Goal: Transaction & Acquisition: Purchase product/service

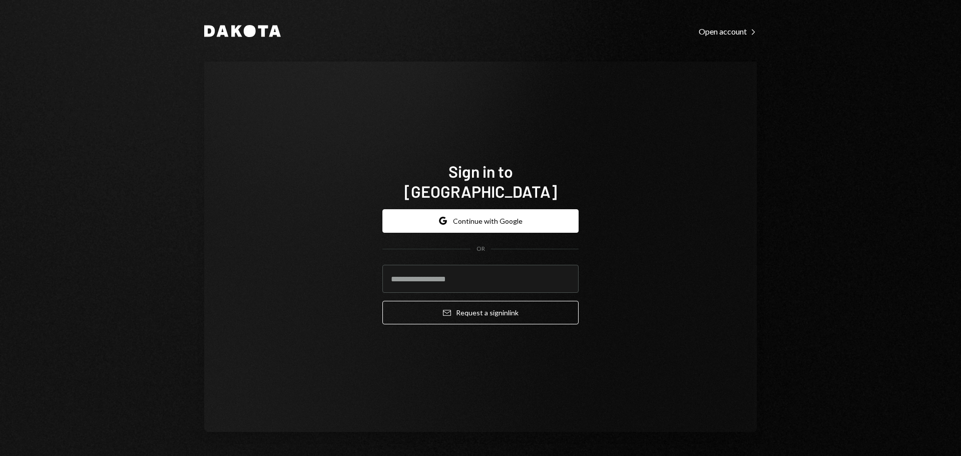
type input "**********"
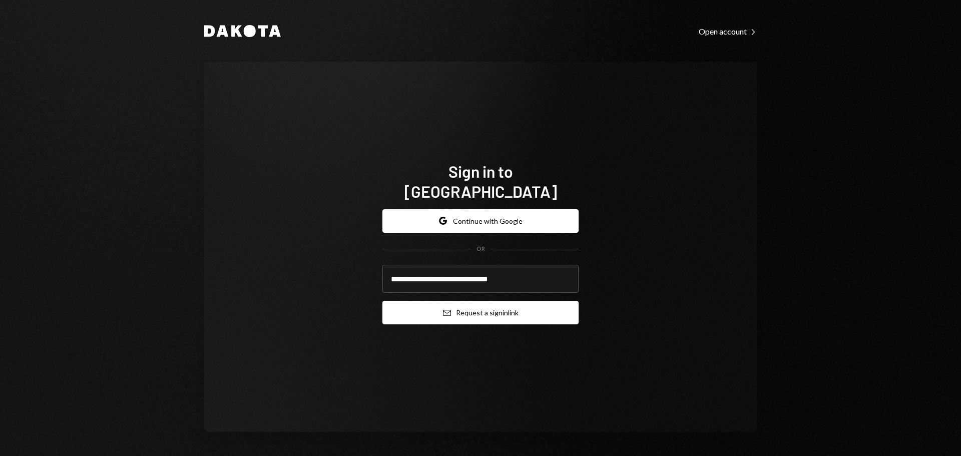
click at [472, 302] on button "Email Request a sign in link" at bounding box center [481, 313] width 196 height 24
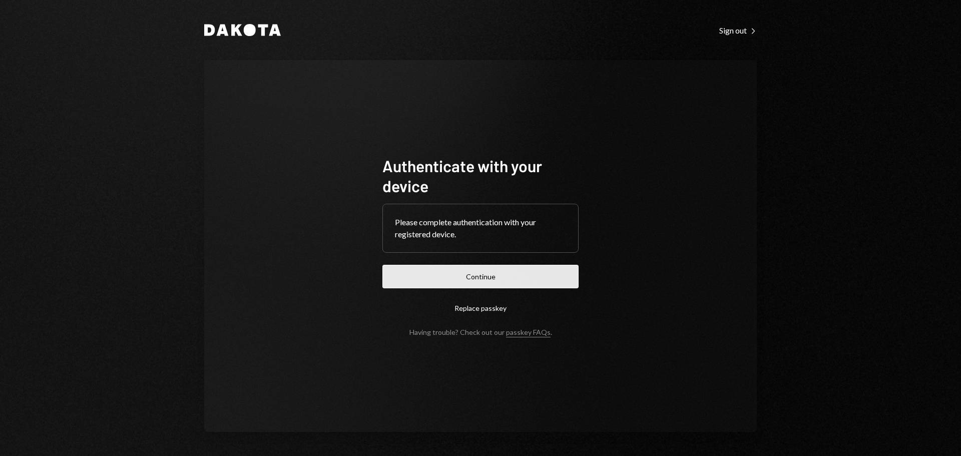
click at [506, 276] on button "Continue" at bounding box center [481, 277] width 196 height 24
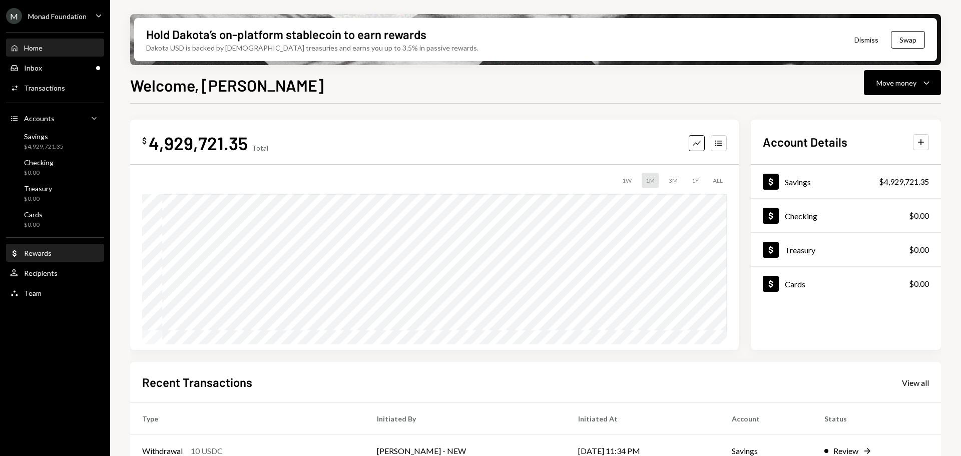
click at [51, 255] on div "Dollar Rewards" at bounding box center [55, 253] width 90 height 9
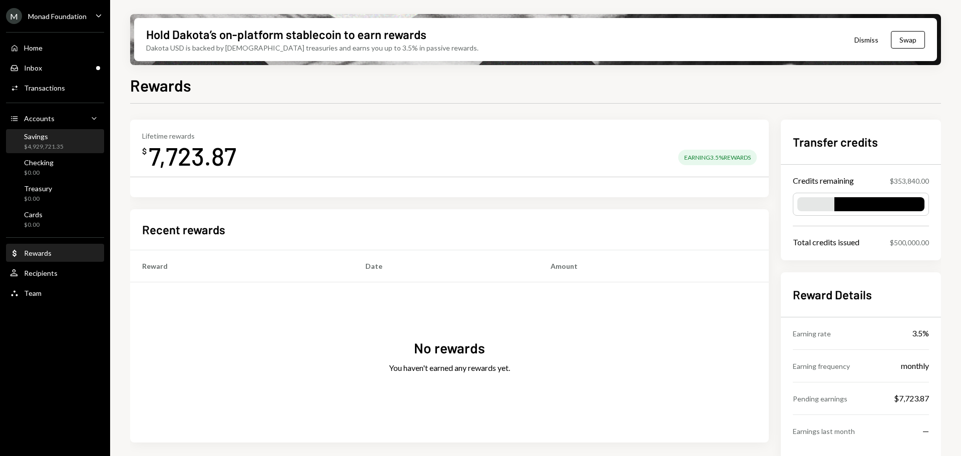
click at [55, 147] on div "$4,929,721.35" at bounding box center [44, 147] width 40 height 9
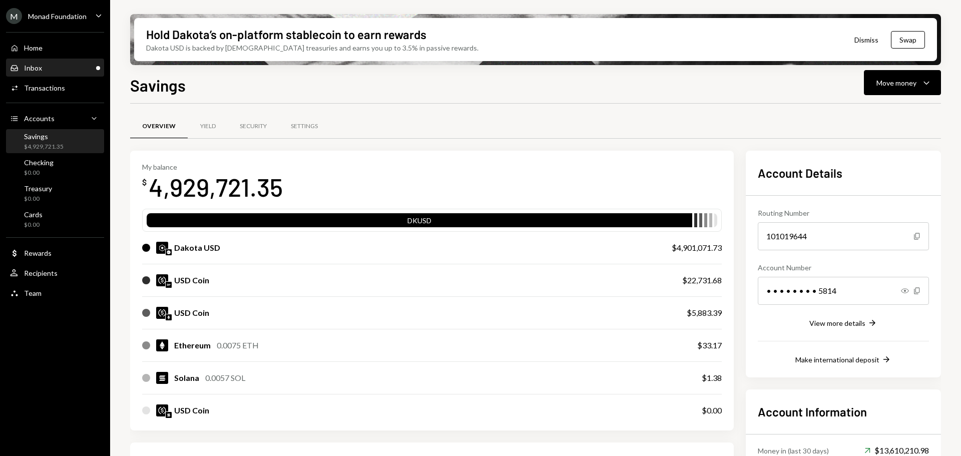
click at [60, 70] on div "Inbox Inbox" at bounding box center [55, 68] width 90 height 9
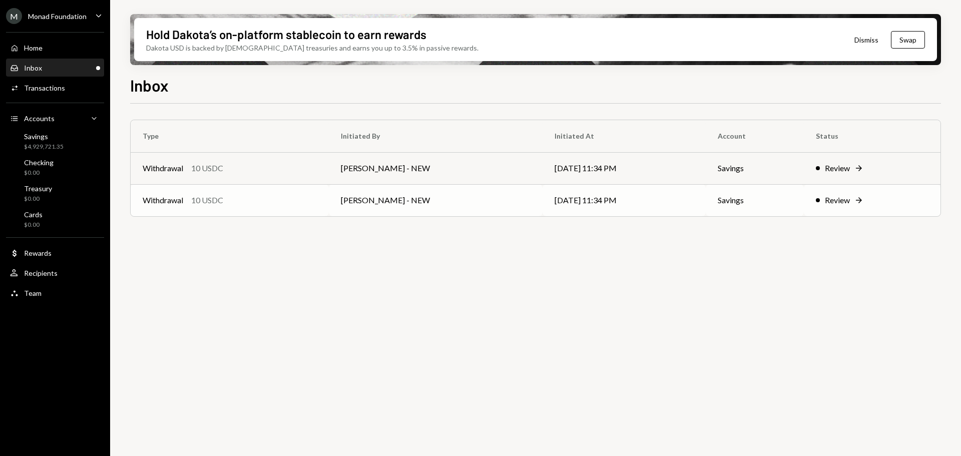
click at [311, 211] on td "Withdrawal 10 USDC" at bounding box center [230, 200] width 198 height 32
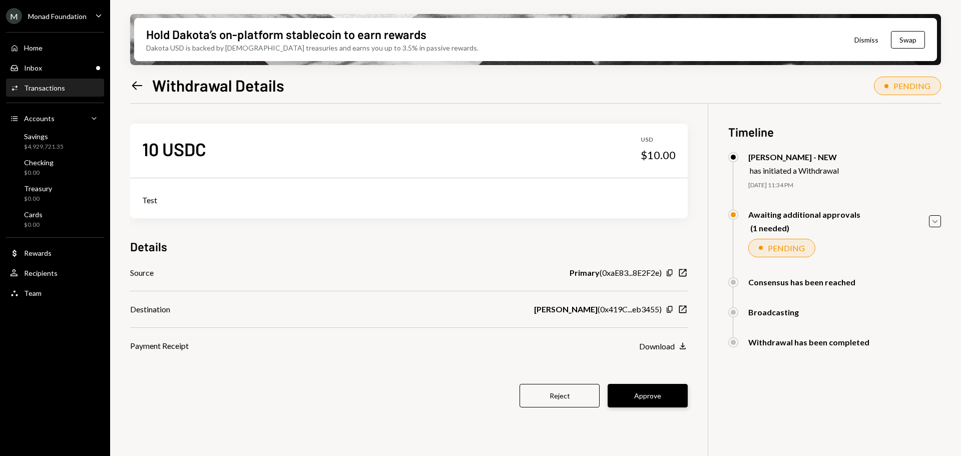
click at [650, 397] on button "Approve" at bounding box center [648, 396] width 80 height 24
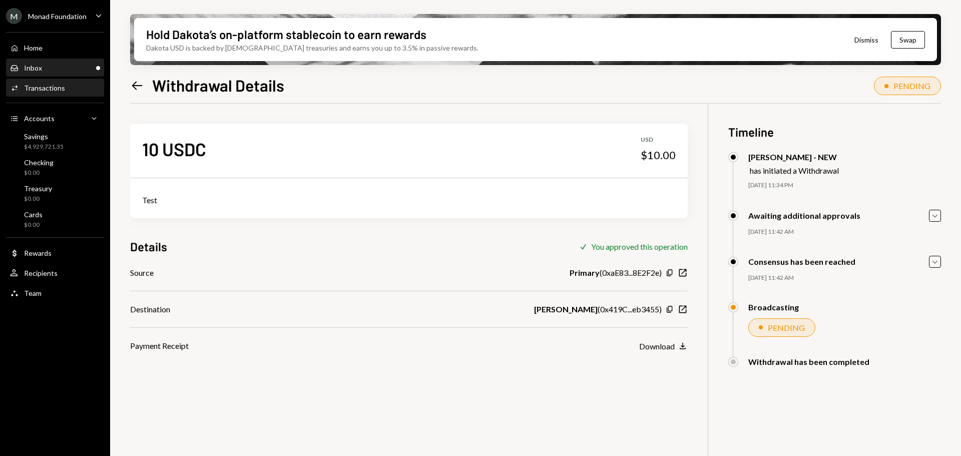
click at [54, 67] on div "Inbox Inbox" at bounding box center [55, 68] width 90 height 9
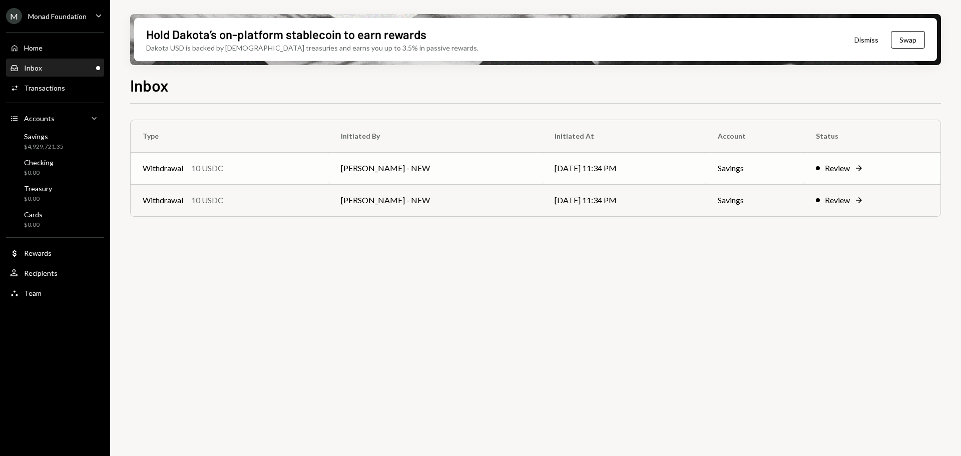
click at [309, 166] on div "Withdrawal 10 USDC" at bounding box center [230, 168] width 174 height 12
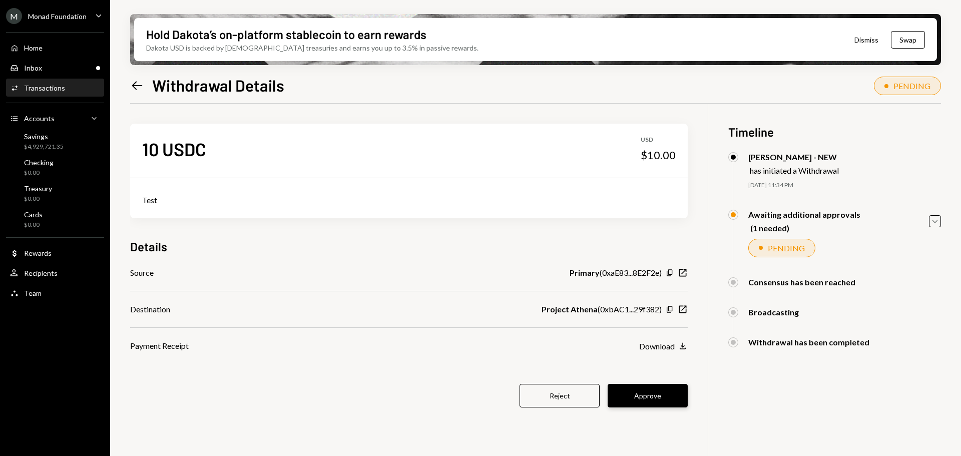
click at [662, 394] on button "Approve" at bounding box center [648, 396] width 80 height 24
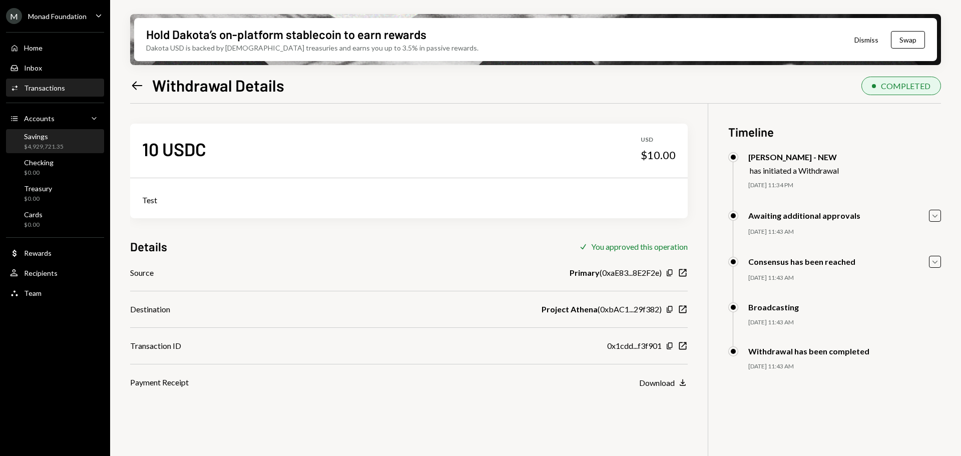
click at [64, 141] on div "Savings $4,929,721.35" at bounding box center [55, 141] width 90 height 19
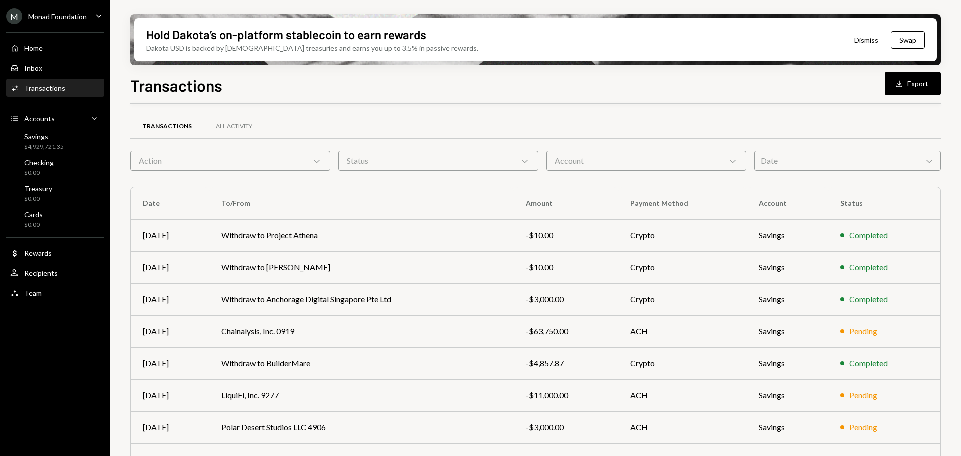
scroll to position [114, 0]
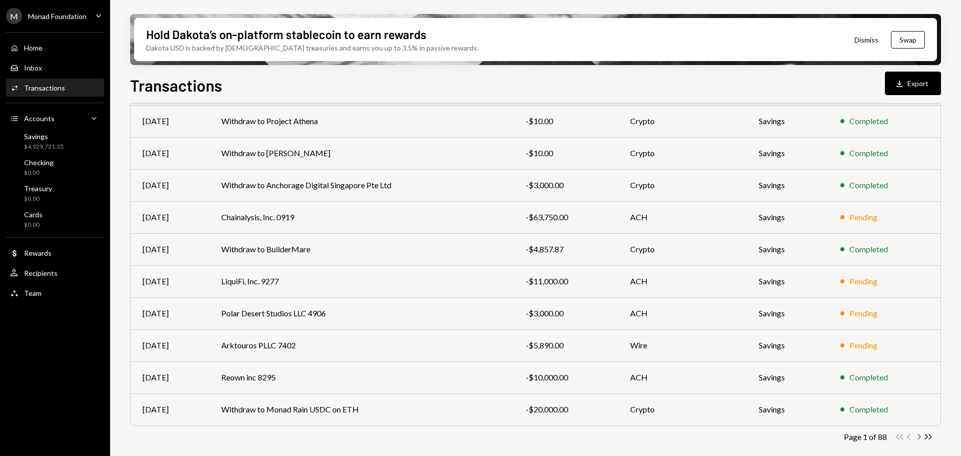
click at [920, 434] on icon "Chevron Right" at bounding box center [919, 437] width 10 height 10
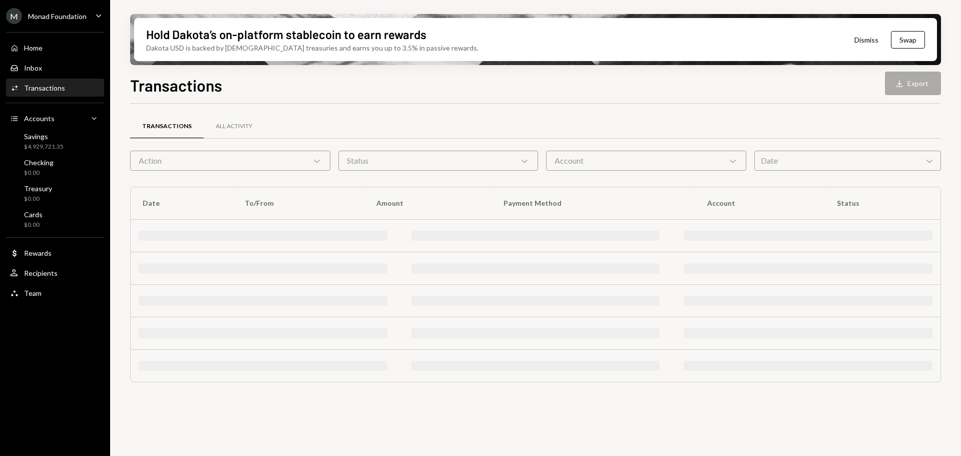
scroll to position [0, 0]
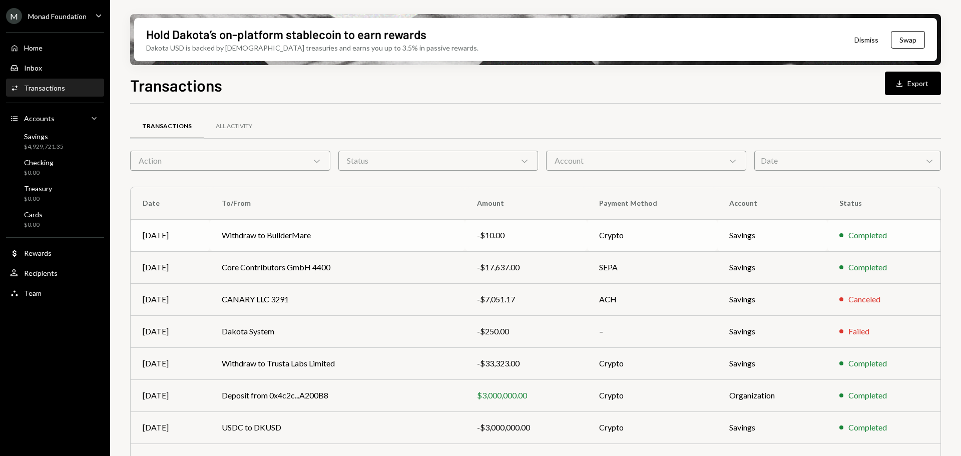
click at [322, 230] on td "Withdraw to BuilderMare" at bounding box center [337, 235] width 255 height 32
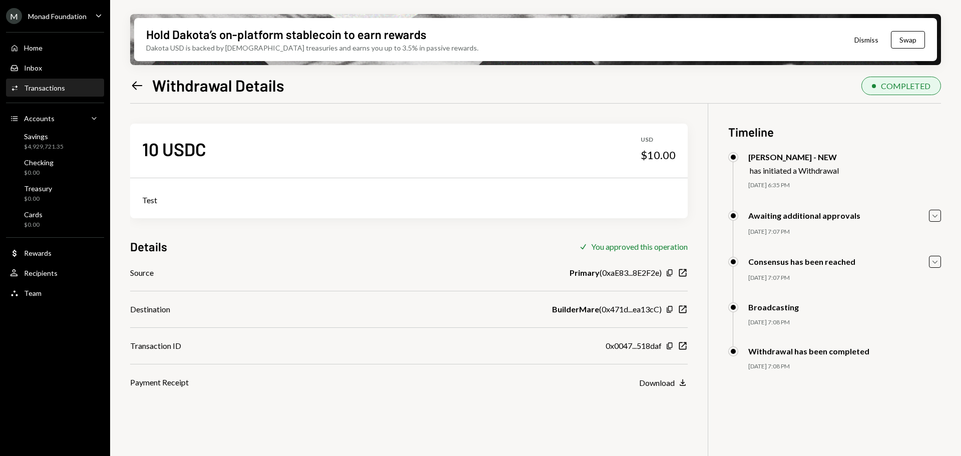
click at [130, 91] on div "Hold Dakota’s on-platform stablecoin to earn rewards Dakota USD is backed by U.…" at bounding box center [535, 228] width 851 height 456
click at [134, 86] on icon "Left Arrow" at bounding box center [137, 86] width 14 height 14
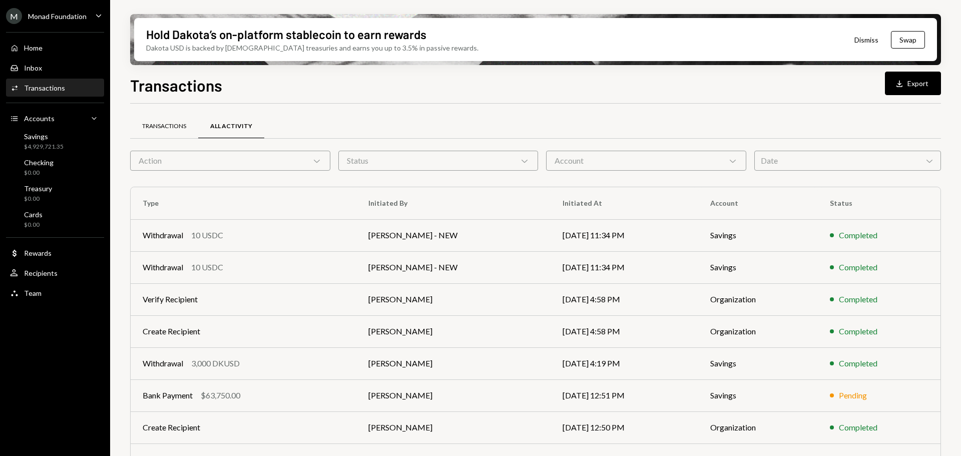
click at [170, 127] on div "Transactions" at bounding box center [164, 126] width 44 height 9
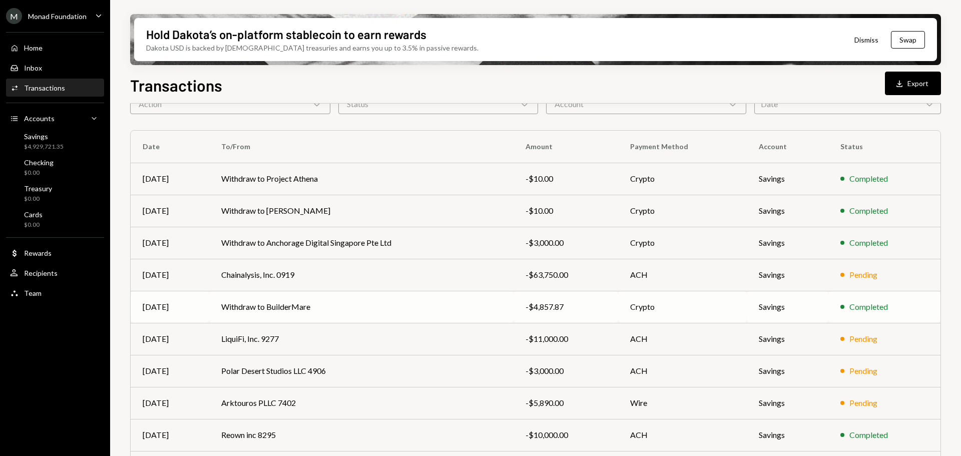
scroll to position [72, 0]
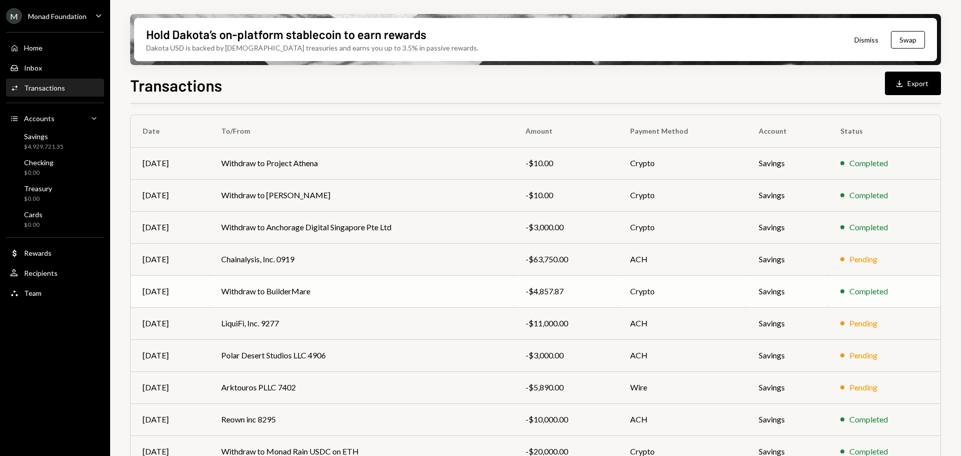
click at [357, 292] on td "Withdraw to BuilderMare" at bounding box center [361, 291] width 304 height 32
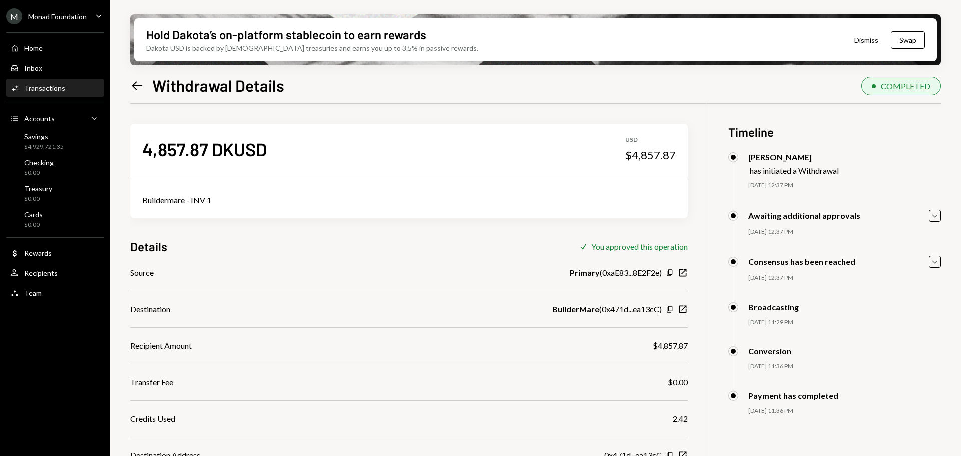
scroll to position [92, 0]
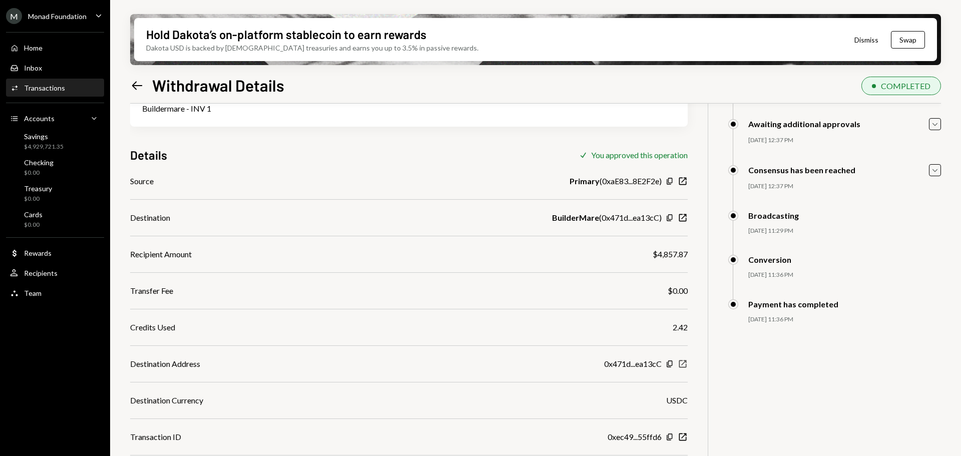
click at [688, 364] on icon "New Window" at bounding box center [683, 364] width 10 height 10
click at [135, 84] on icon "Left Arrow" at bounding box center [137, 86] width 14 height 14
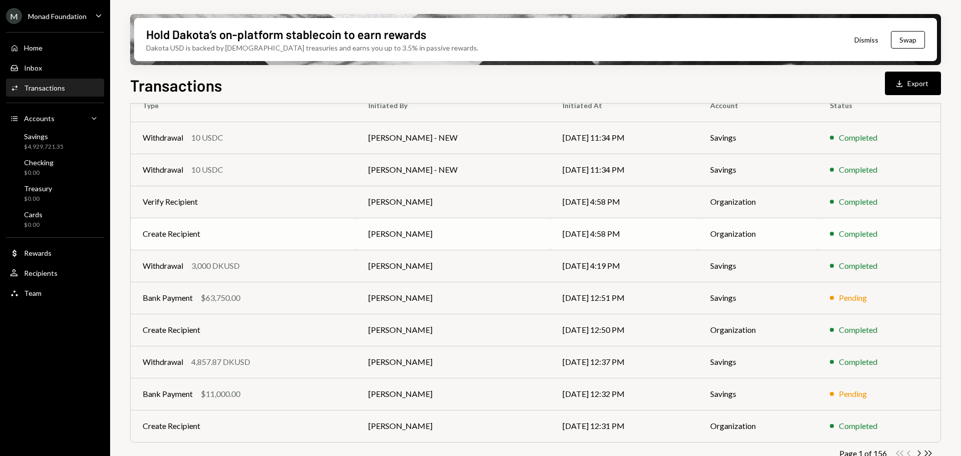
scroll to position [114, 0]
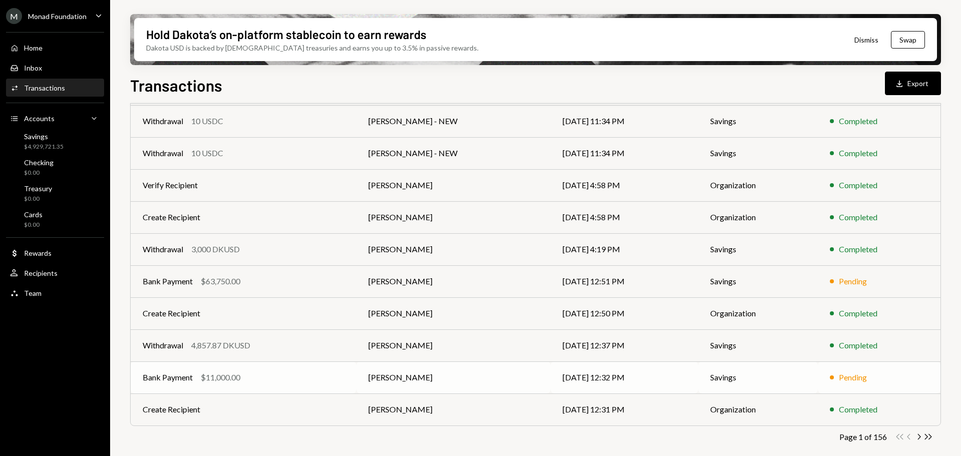
click at [285, 372] on div "Bank Payment $11,000.00" at bounding box center [244, 378] width 202 height 12
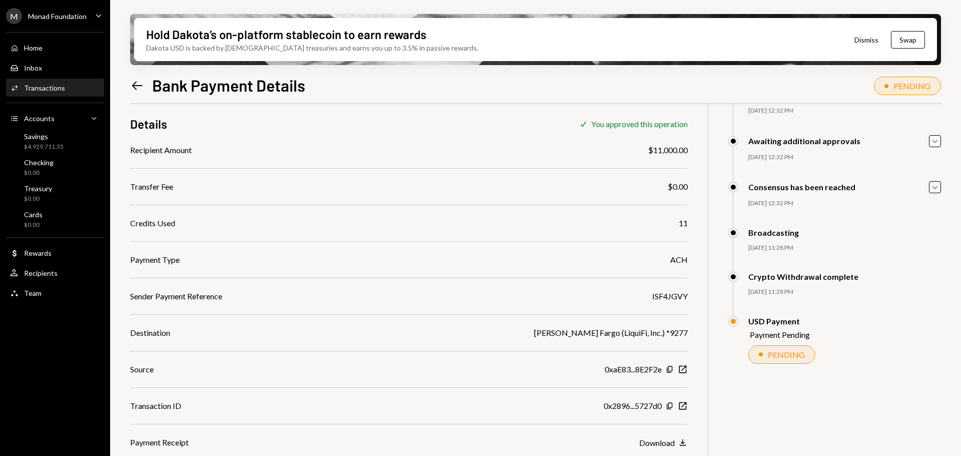
scroll to position [80, 0]
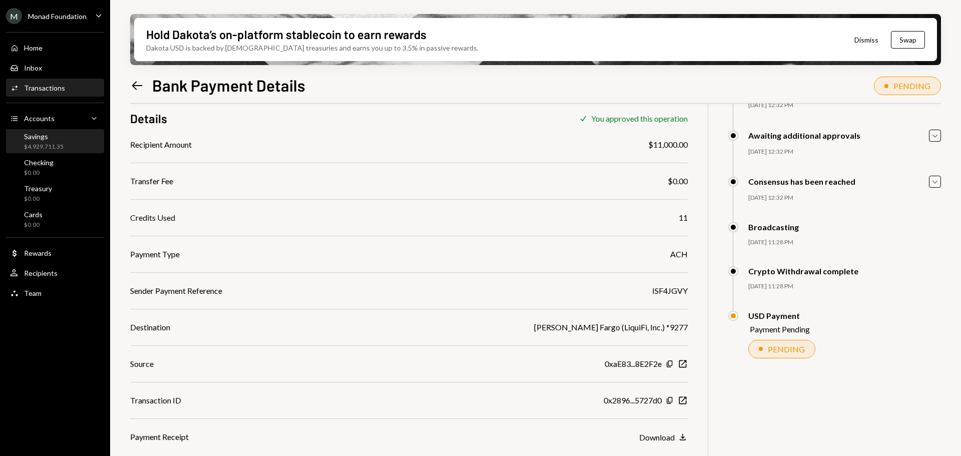
click at [58, 141] on div "Savings $4,929,711.35" at bounding box center [44, 141] width 40 height 19
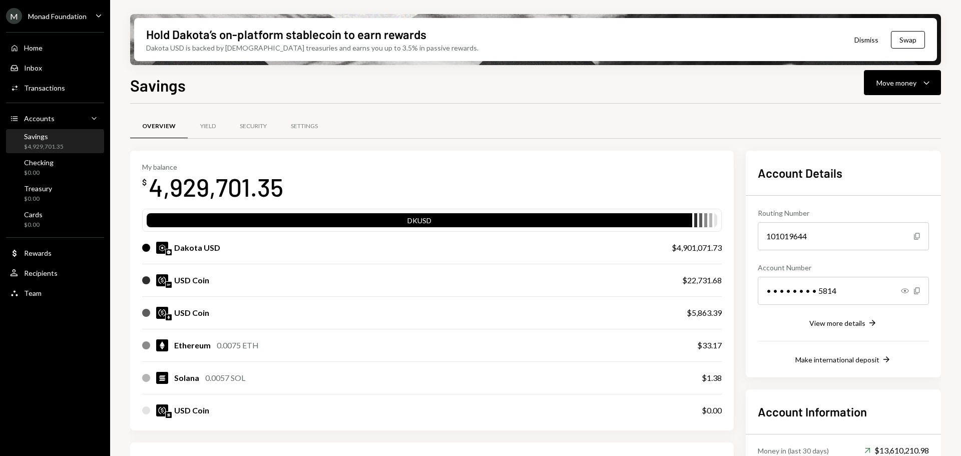
click at [75, 145] on div "Savings $4,929,701.35" at bounding box center [55, 141] width 90 height 19
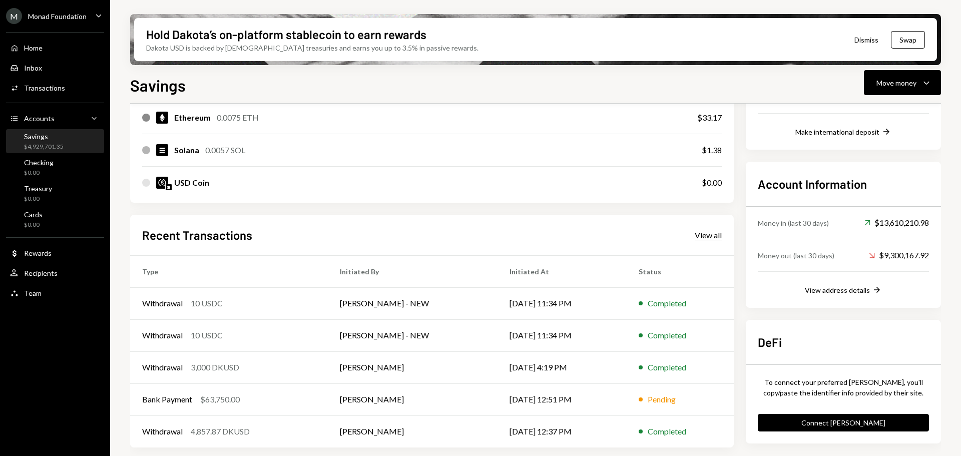
click at [716, 232] on div "View all" at bounding box center [708, 235] width 27 height 10
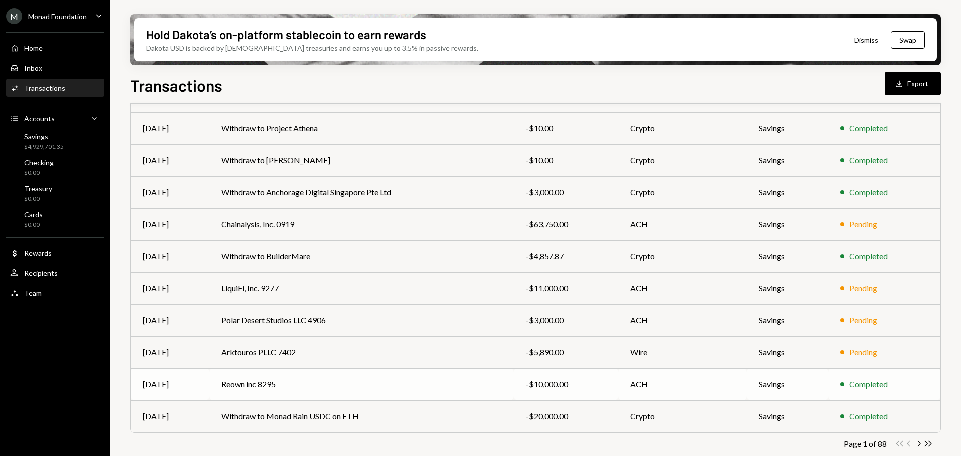
scroll to position [114, 0]
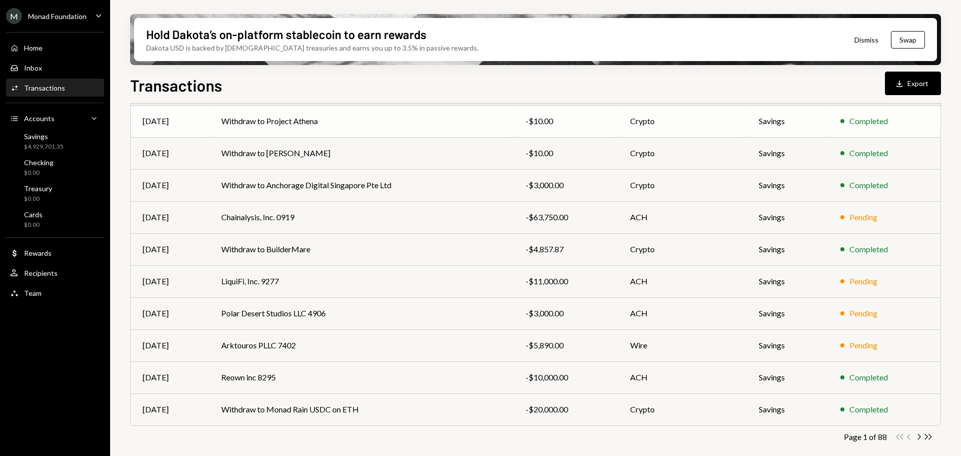
click at [451, 118] on td "Withdraw to Project Athena" at bounding box center [361, 121] width 304 height 32
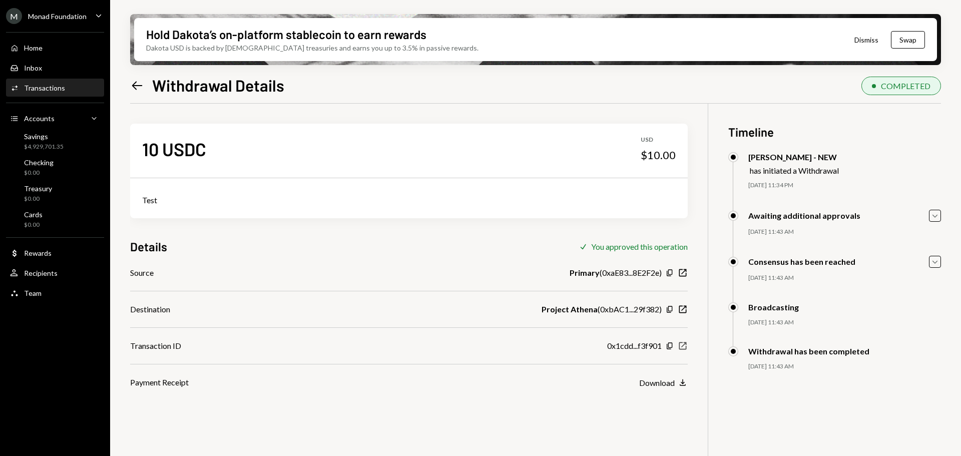
click at [688, 350] on icon "New Window" at bounding box center [683, 346] width 10 height 10
click at [133, 83] on icon "Left Arrow" at bounding box center [137, 86] width 14 height 14
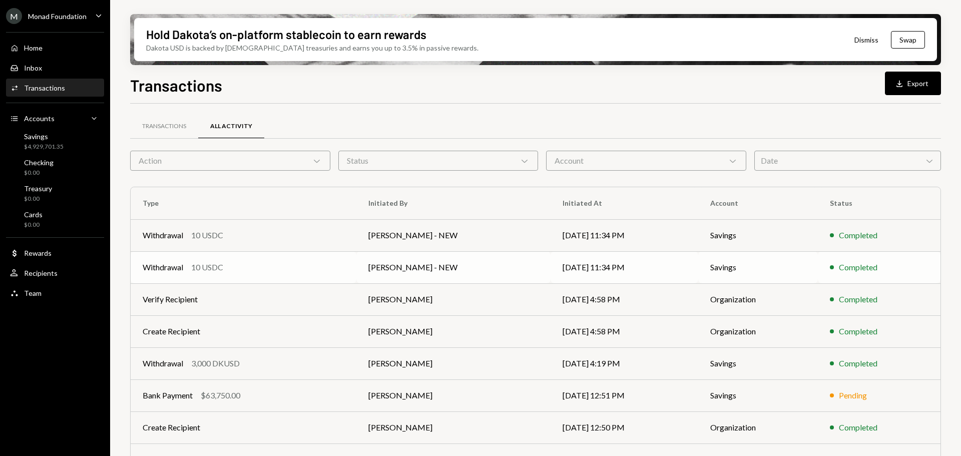
click at [303, 259] on td "Withdrawal 10 USDC" at bounding box center [244, 267] width 226 height 32
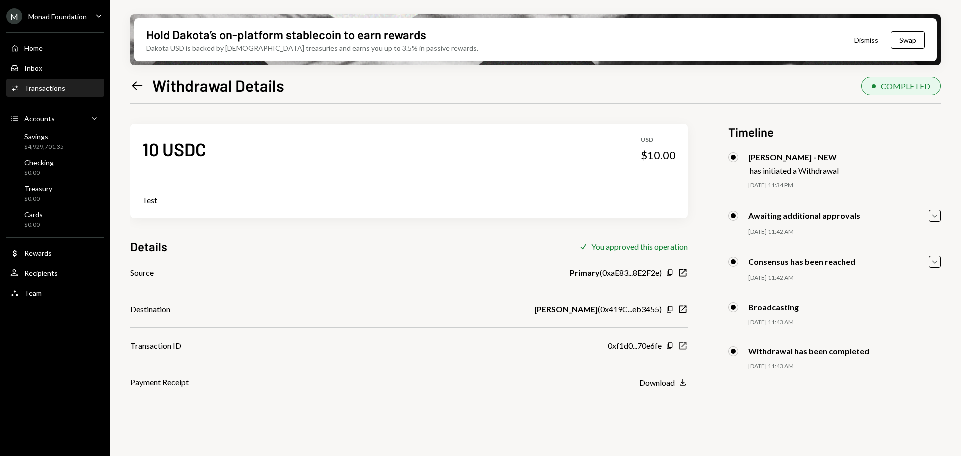
click at [683, 344] on icon "New Window" at bounding box center [683, 346] width 10 height 10
click at [33, 146] on div "$4,929,701.35" at bounding box center [44, 147] width 40 height 9
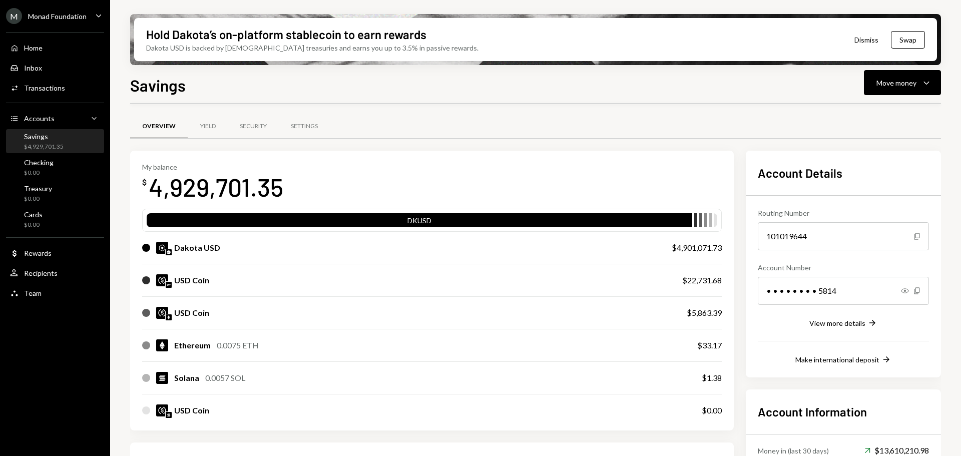
scroll to position [228, 0]
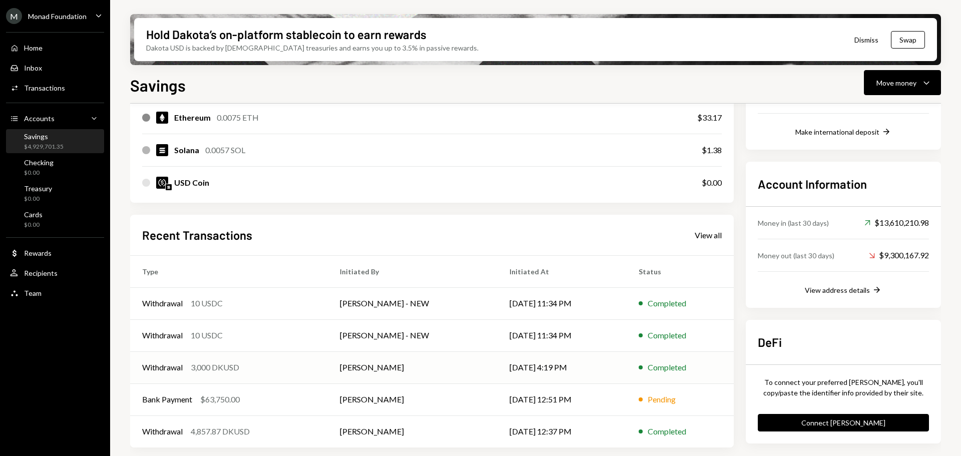
click at [290, 363] on div "Withdrawal 3,000 DKUSD" at bounding box center [229, 368] width 174 height 12
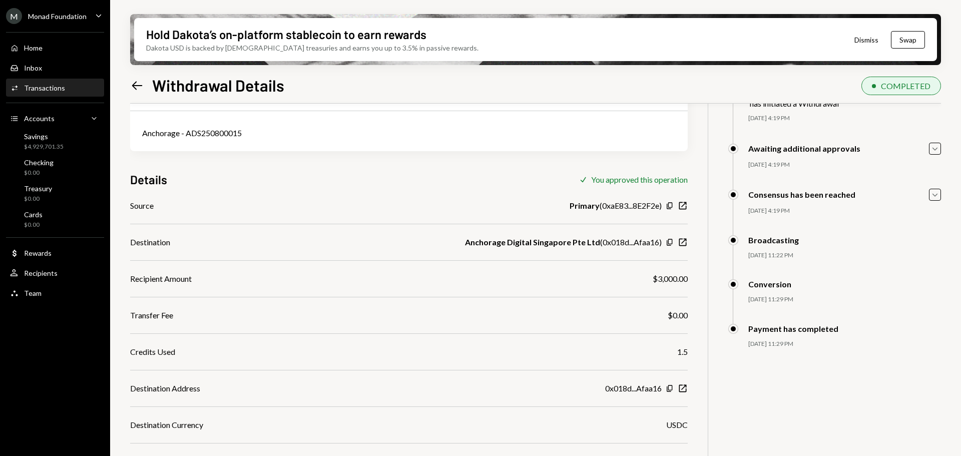
scroll to position [92, 0]
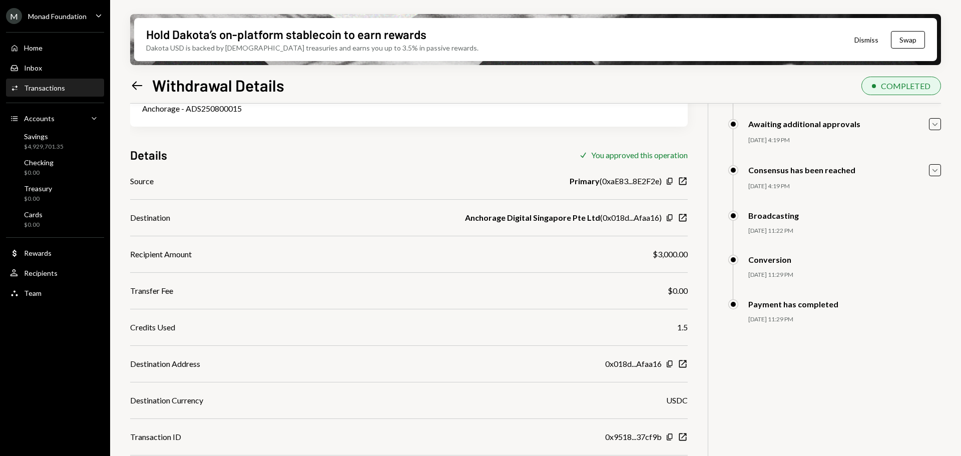
click at [688, 364] on div "3,000 DKUSD USD $3,000.00 Anchorage - ADS250800015 Details Check You approved t…" at bounding box center [535, 246] width 811 height 468
click at [684, 364] on icon "button" at bounding box center [684, 365] width 8 height 8
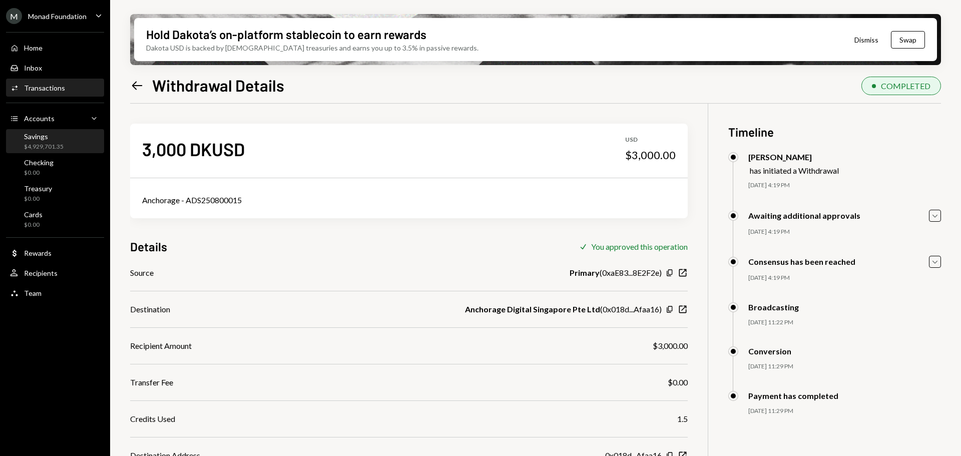
click at [43, 143] on div "$4,929,701.35" at bounding box center [44, 147] width 40 height 9
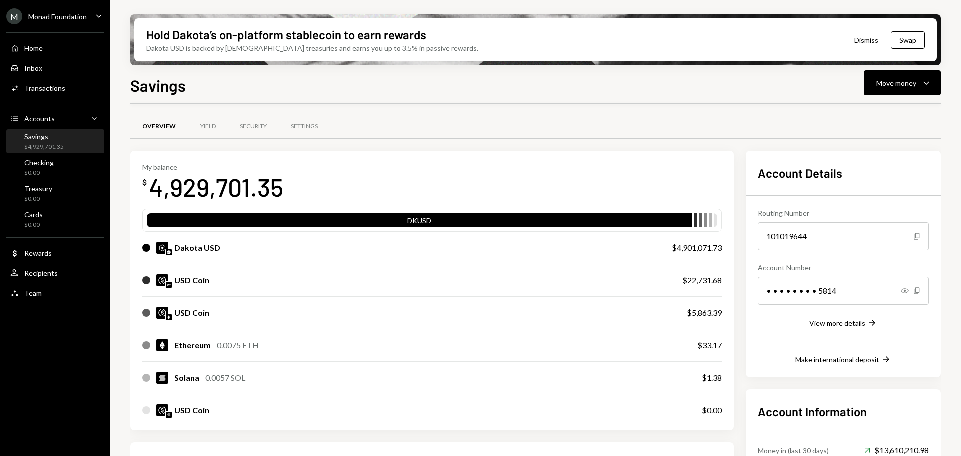
scroll to position [228, 0]
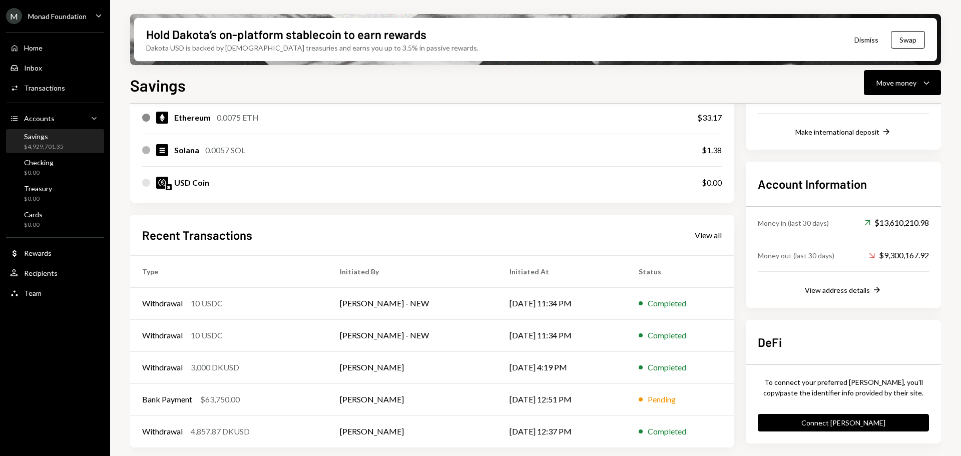
click at [715, 242] on div "Recent Transactions View all" at bounding box center [432, 235] width 580 height 17
click at [712, 237] on div "View all" at bounding box center [708, 235] width 27 height 10
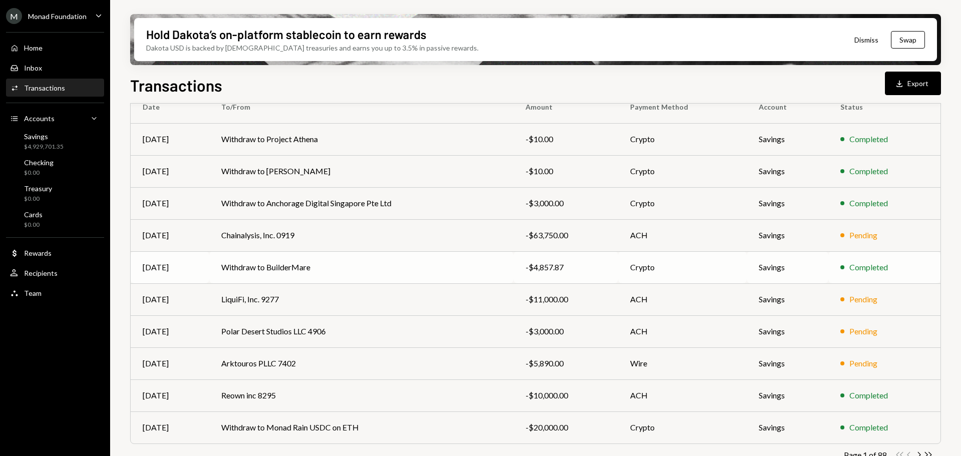
scroll to position [97, 0]
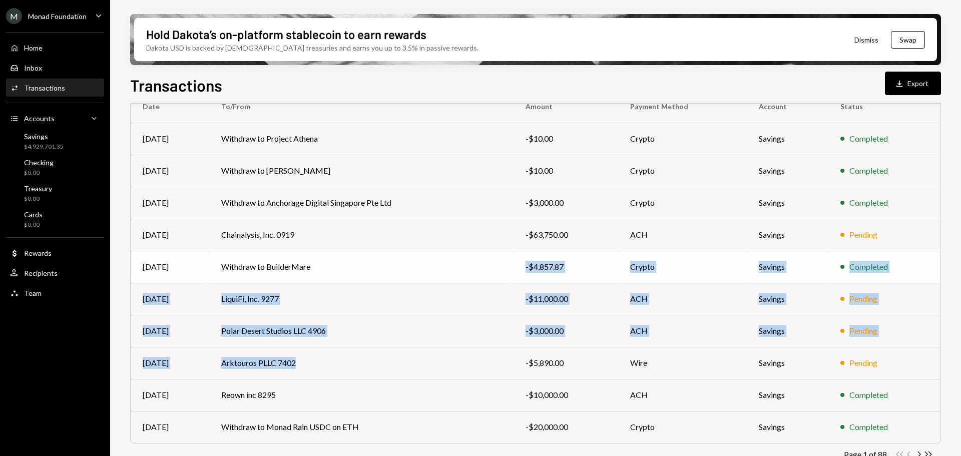
drag, startPoint x: 343, startPoint y: 351, endPoint x: 349, endPoint y: 272, distance: 78.8
click at [349, 272] on tbody "Sep 12 Withdraw to Project Athena -$10.00 Crypto Savings Completed Sep 12 Withd…" at bounding box center [536, 283] width 810 height 320
click at [345, 353] on td "Arktouros PLLC 7402" at bounding box center [361, 363] width 304 height 32
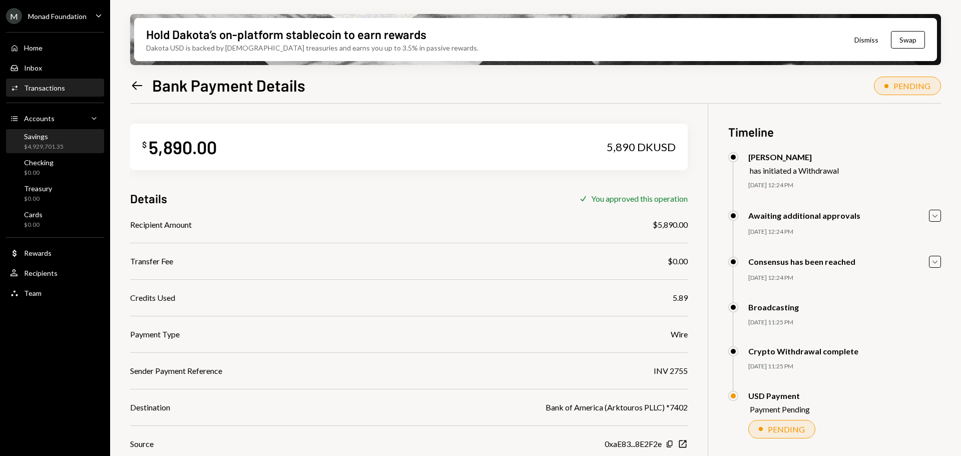
click at [45, 144] on div "$4,929,701.35" at bounding box center [44, 147] width 40 height 9
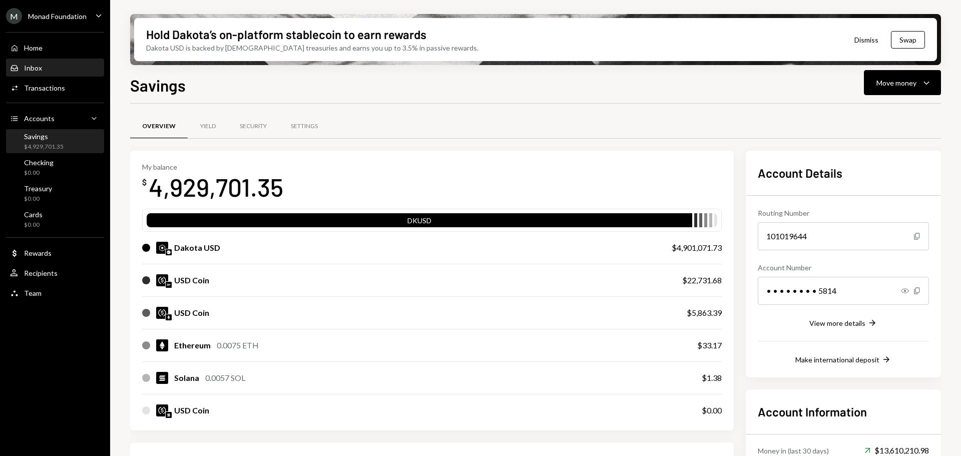
click at [62, 69] on div "Inbox Inbox" at bounding box center [55, 68] width 90 height 9
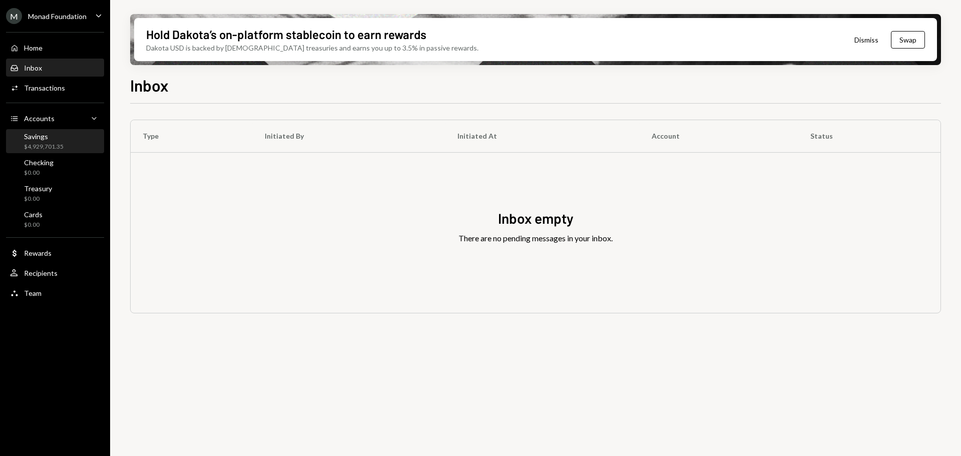
click at [64, 142] on div "Savings $4,929,701.35" at bounding box center [55, 141] width 90 height 19
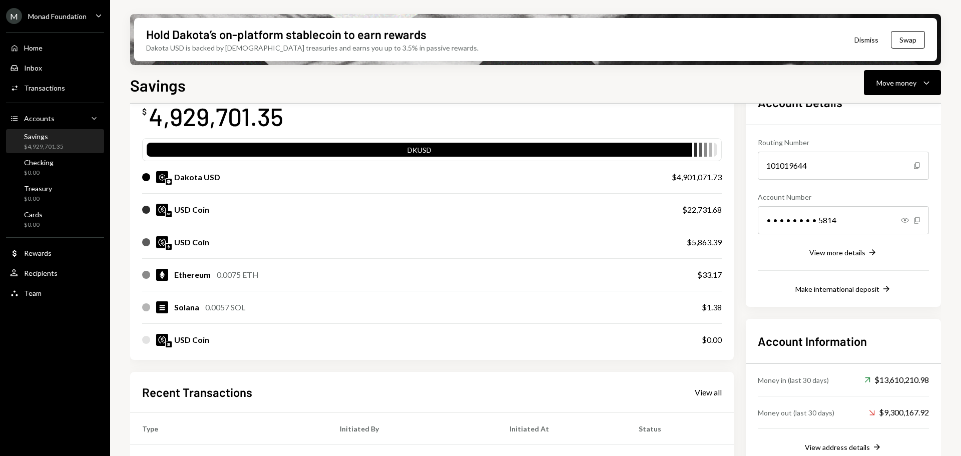
scroll to position [93, 0]
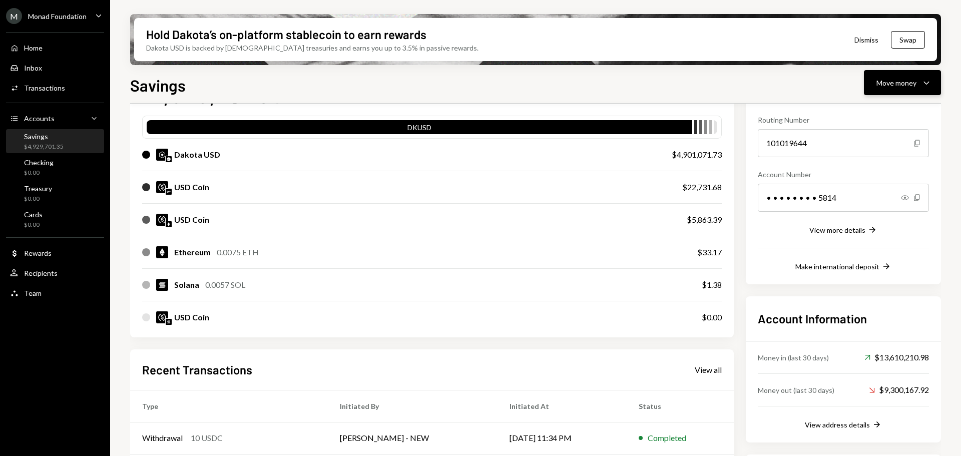
click at [879, 74] on button "Move money Caret Down" at bounding box center [902, 82] width 77 height 25
click at [876, 109] on div "Send" at bounding box center [894, 113] width 73 height 11
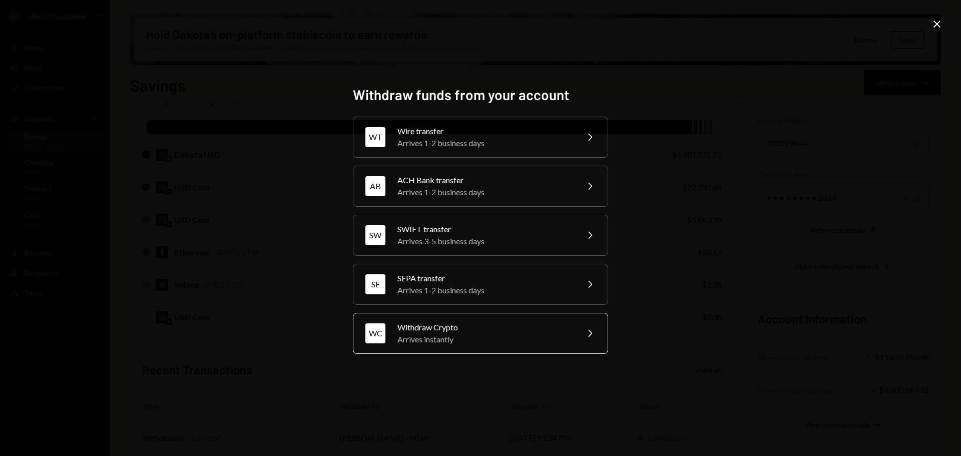
click at [443, 327] on div "Withdraw Crypto" at bounding box center [485, 327] width 174 height 12
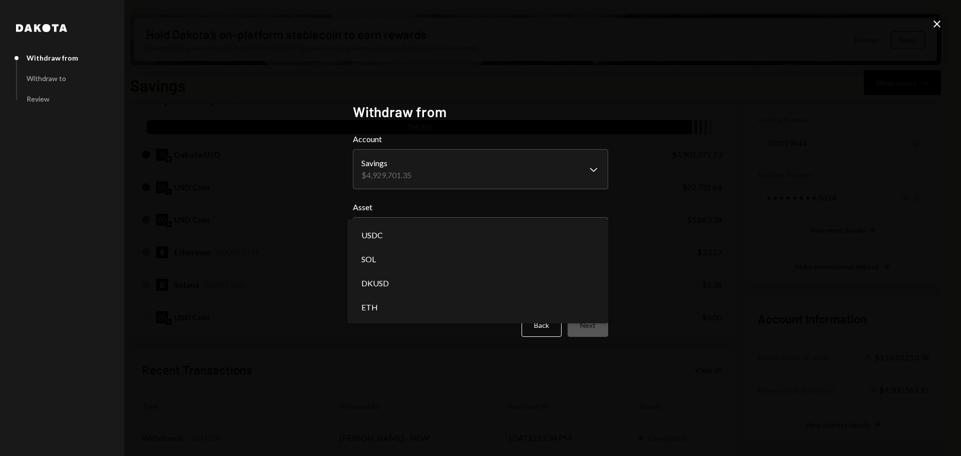
click at [432, 231] on body "M Monad Foundation Caret Down Home Home Inbox Inbox Activities Transactions Acc…" at bounding box center [480, 228] width 961 height 456
select select "****"
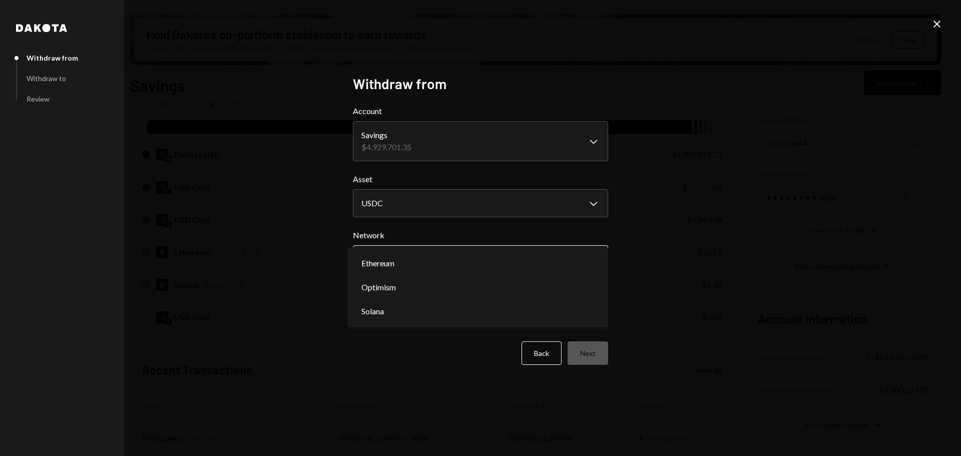
click at [450, 264] on body "M Monad Foundation Caret Down Home Home Inbox Inbox Activities Transactions Acc…" at bounding box center [480, 228] width 961 height 456
select select "**********"
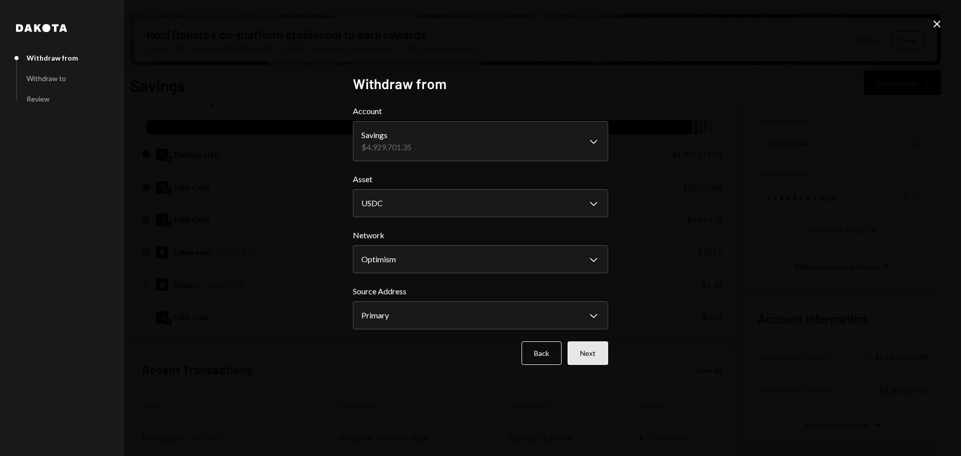
click at [591, 352] on button "Next" at bounding box center [588, 354] width 41 height 24
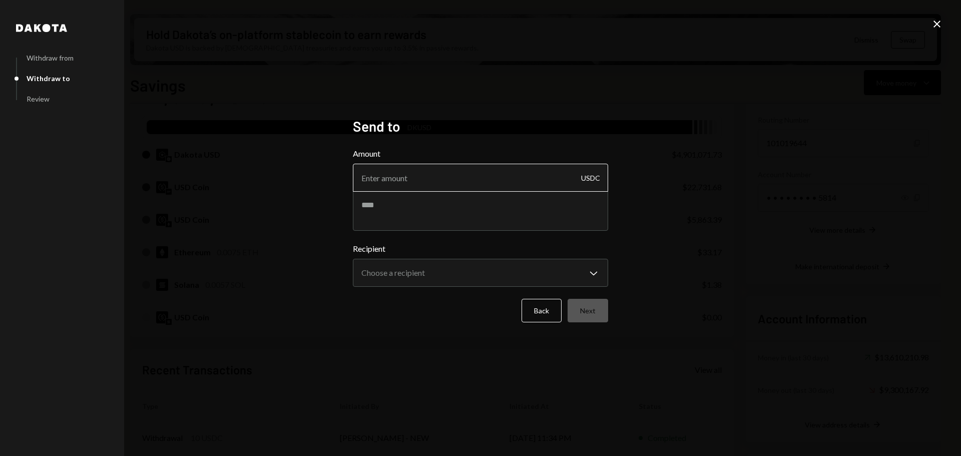
click at [418, 176] on input "Amount" at bounding box center [480, 178] width 255 height 28
type input "-1"
type input "-2"
type input "2000"
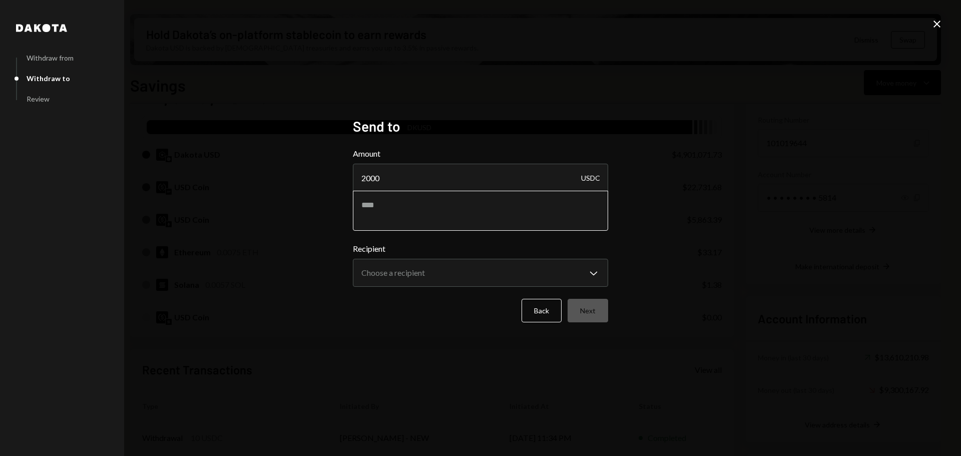
click at [408, 218] on textarea at bounding box center [480, 211] width 255 height 40
type textarea "**********"
click at [425, 260] on button "Choose a recipient Chevron Down" at bounding box center [480, 273] width 255 height 28
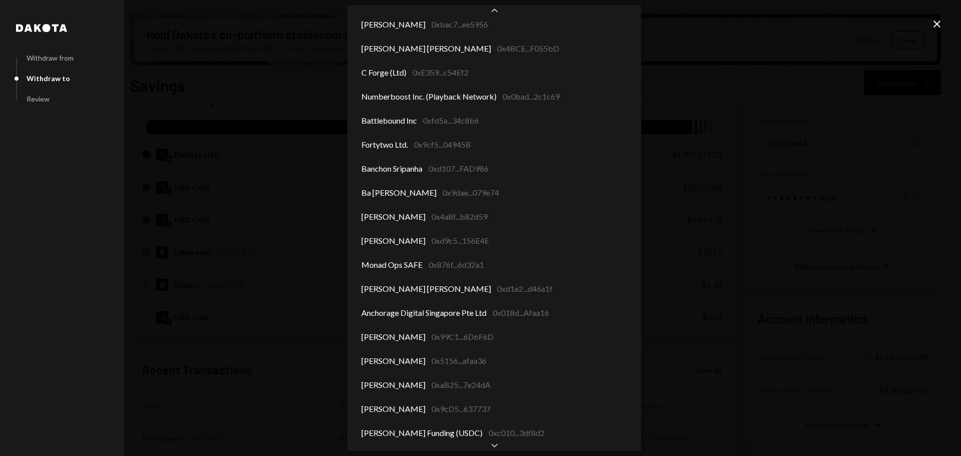
scroll to position [345, 0]
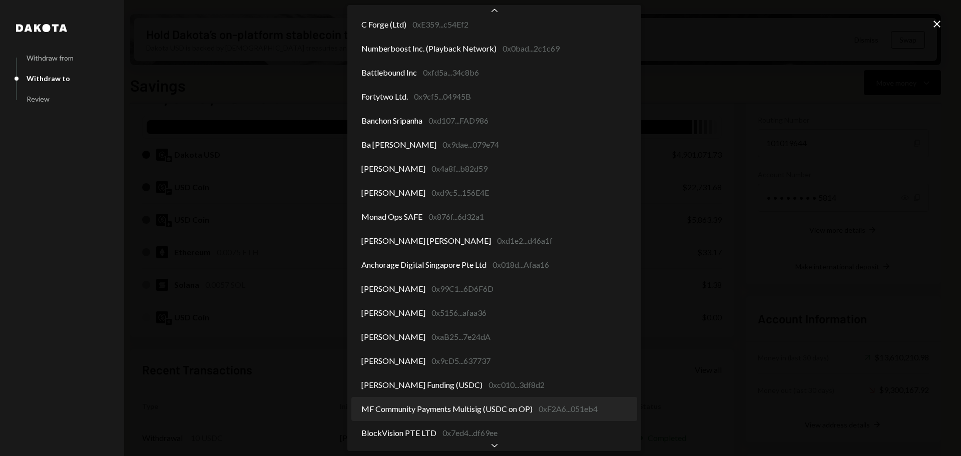
select select "**********"
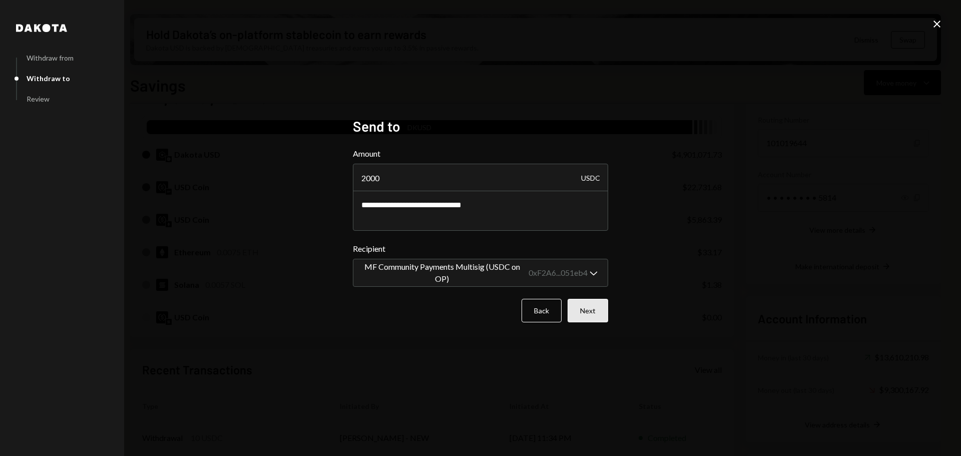
click at [587, 308] on button "Next" at bounding box center [588, 311] width 41 height 24
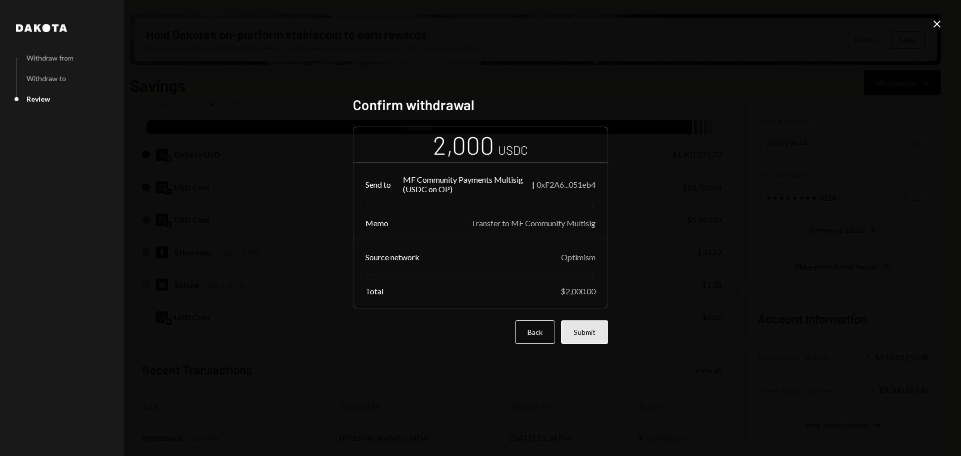
click at [592, 342] on button "Submit" at bounding box center [584, 332] width 47 height 24
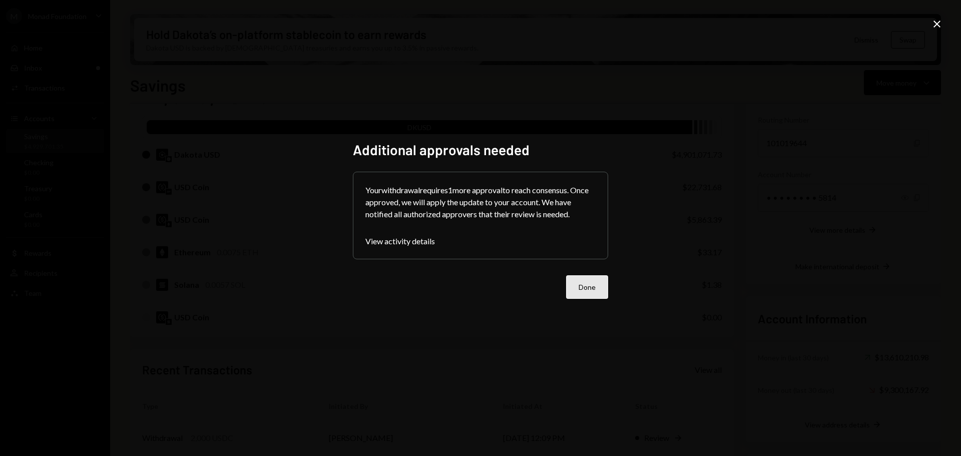
click at [590, 287] on button "Done" at bounding box center [587, 287] width 42 height 24
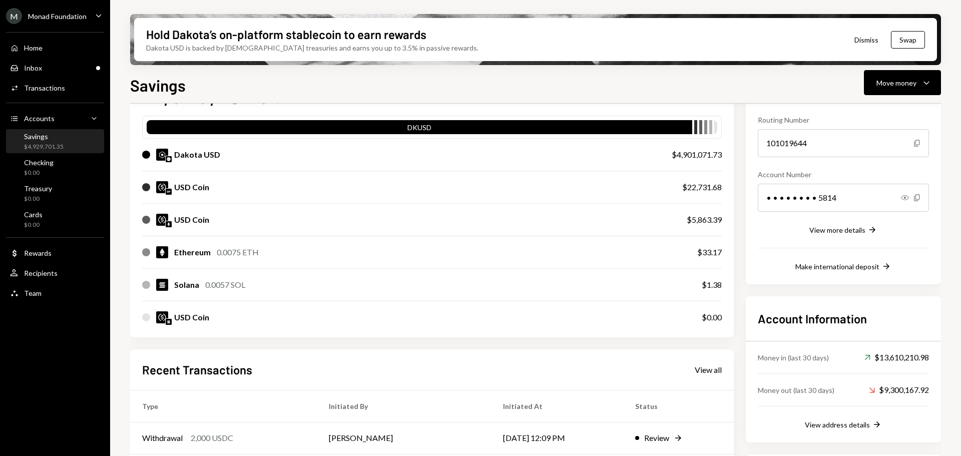
click at [53, 139] on div "Savings" at bounding box center [44, 136] width 40 height 9
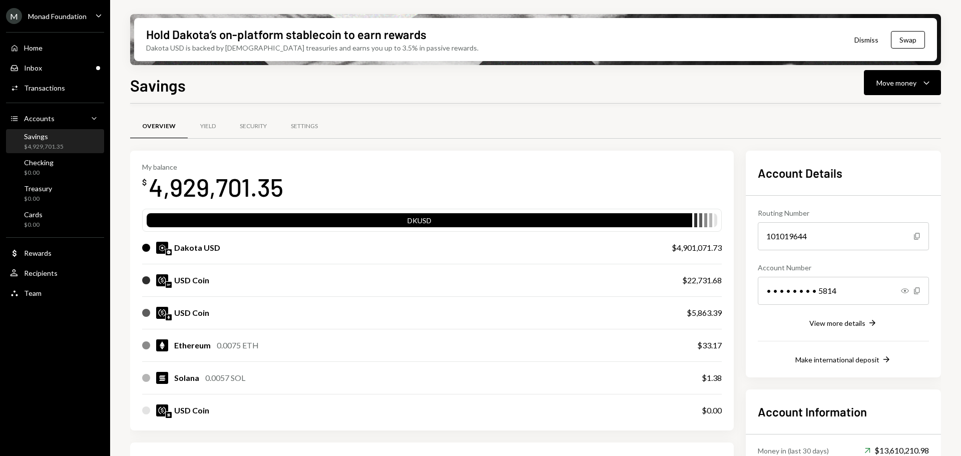
scroll to position [93, 0]
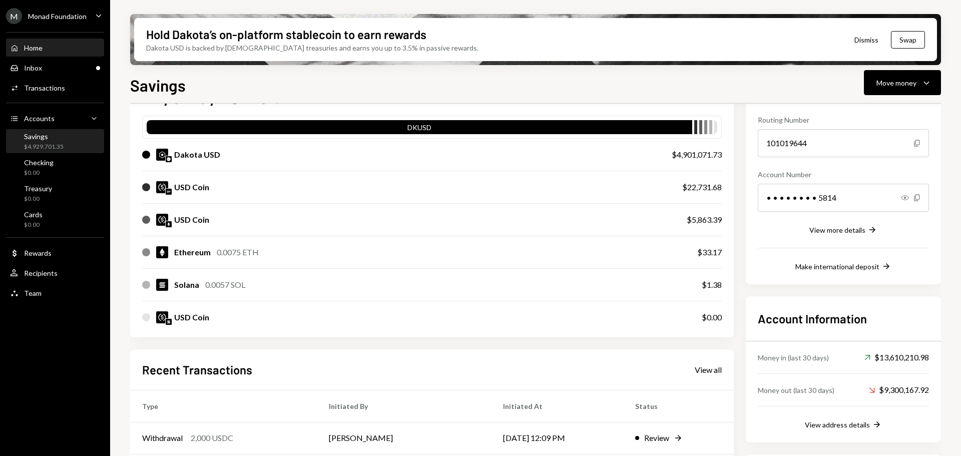
click at [57, 49] on div "Home Home" at bounding box center [55, 48] width 90 height 9
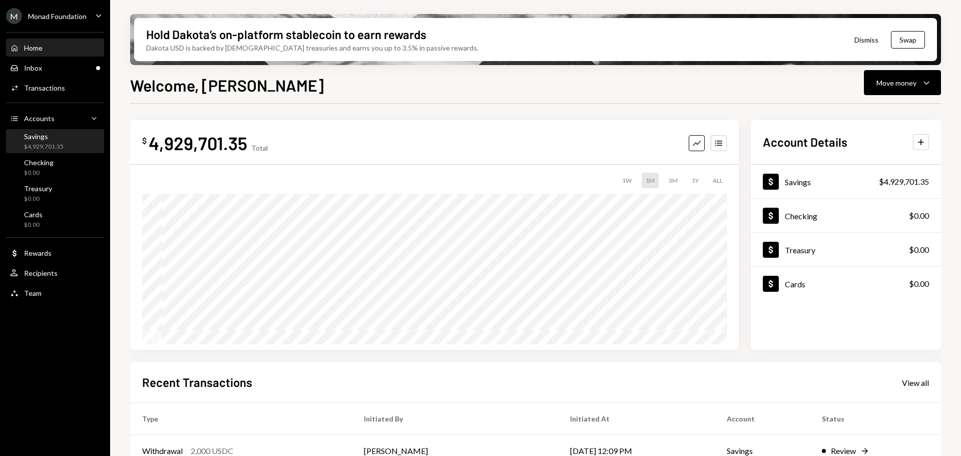
click at [47, 145] on div "$4,929,701.35" at bounding box center [44, 147] width 40 height 9
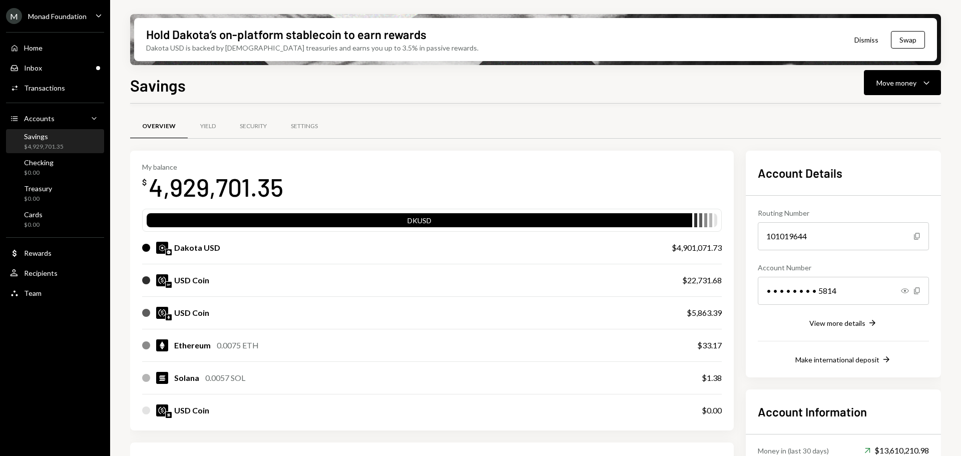
scroll to position [228, 0]
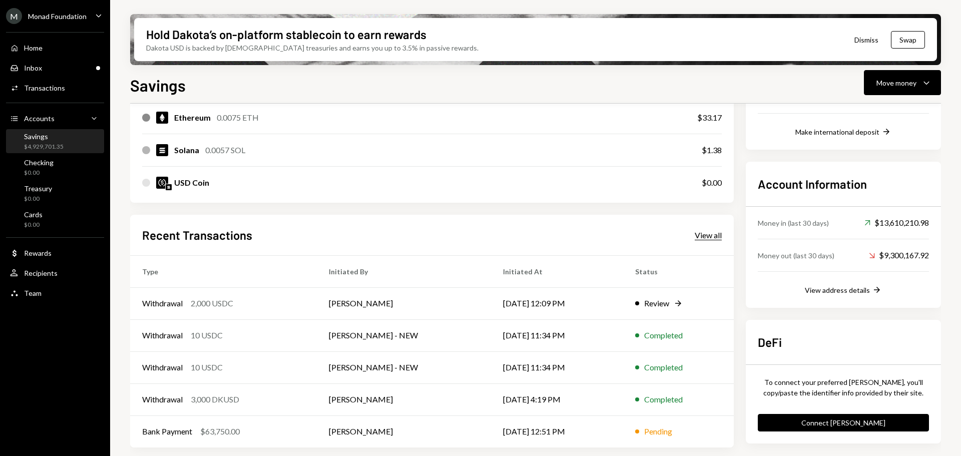
click at [711, 232] on div "View all" at bounding box center [708, 235] width 27 height 10
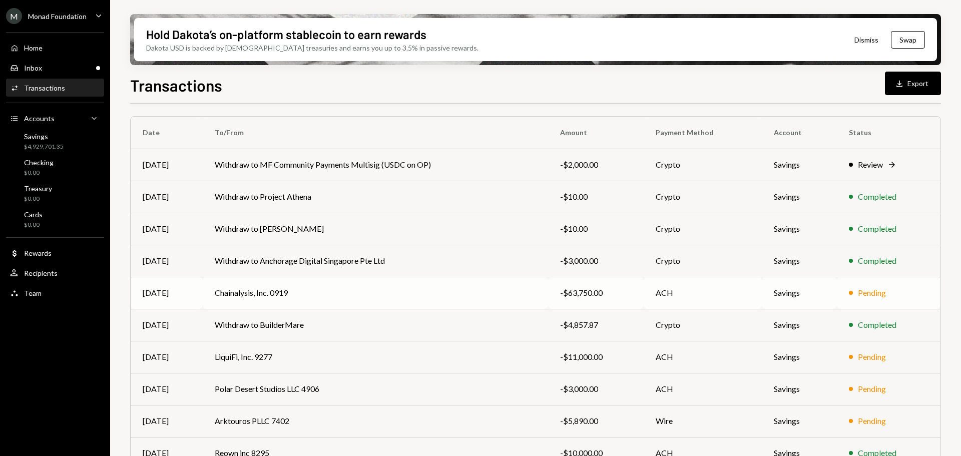
scroll to position [114, 0]
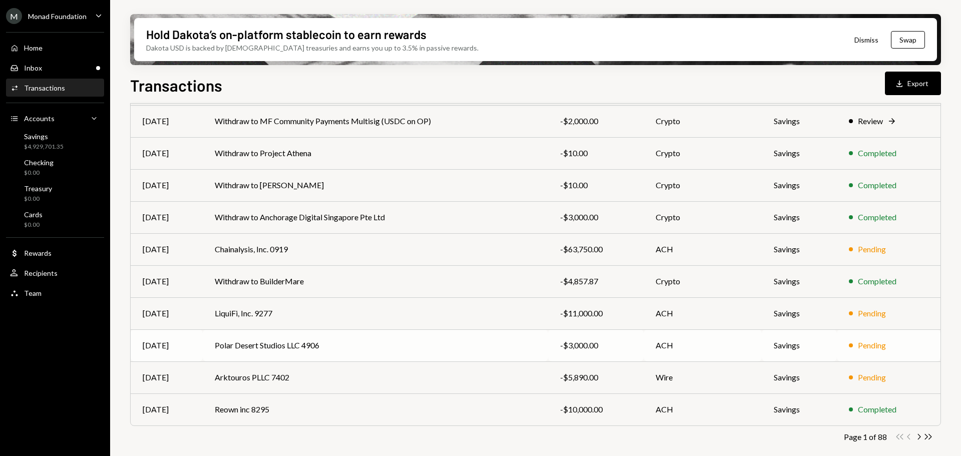
click at [275, 348] on td "Polar Desert Studios LLC 4906" at bounding box center [376, 345] width 346 height 32
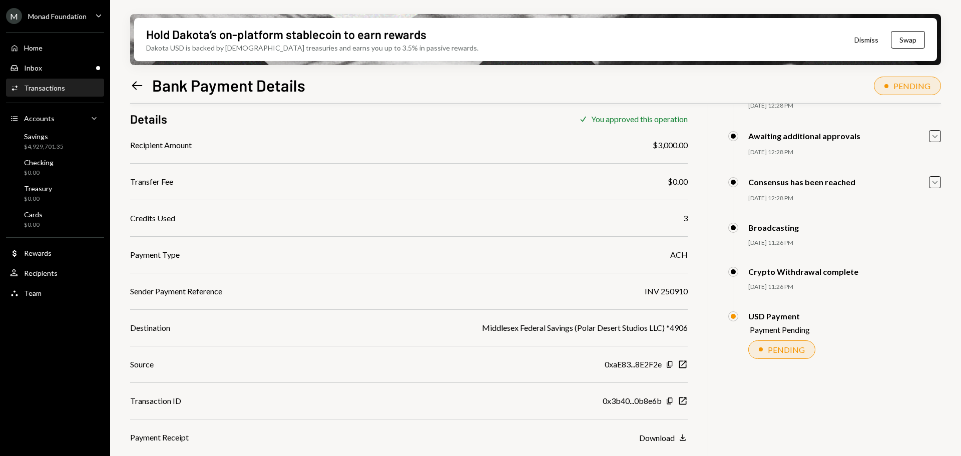
scroll to position [80, 0]
click at [41, 54] on div "Home Home" at bounding box center [55, 48] width 90 height 17
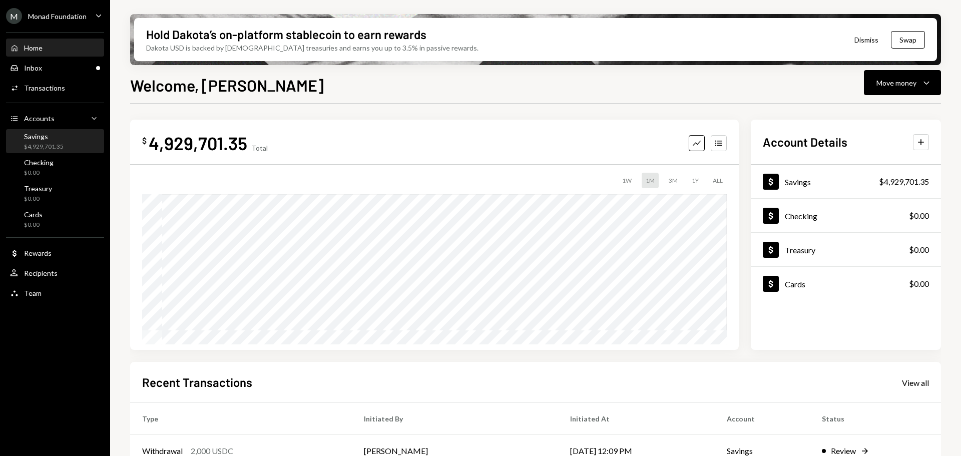
click at [46, 150] on div "$4,929,701.35" at bounding box center [44, 147] width 40 height 9
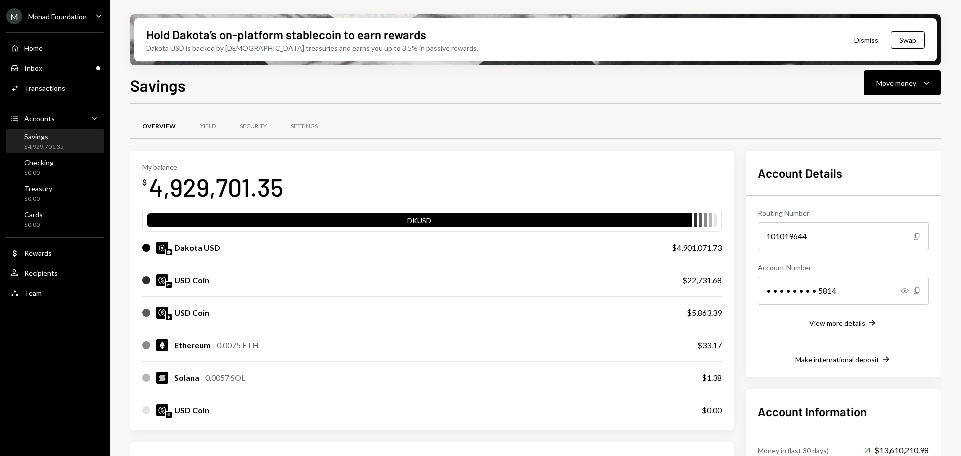
scroll to position [228, 0]
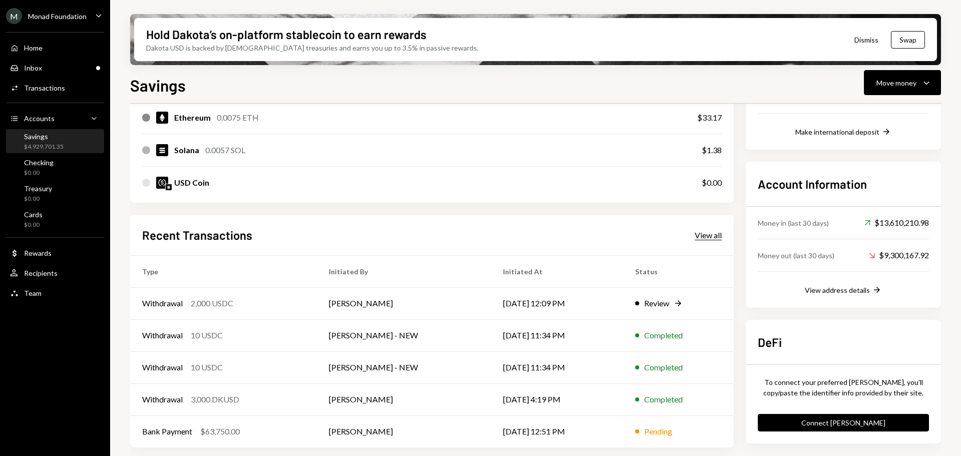
click at [697, 239] on div "View all" at bounding box center [708, 235] width 27 height 10
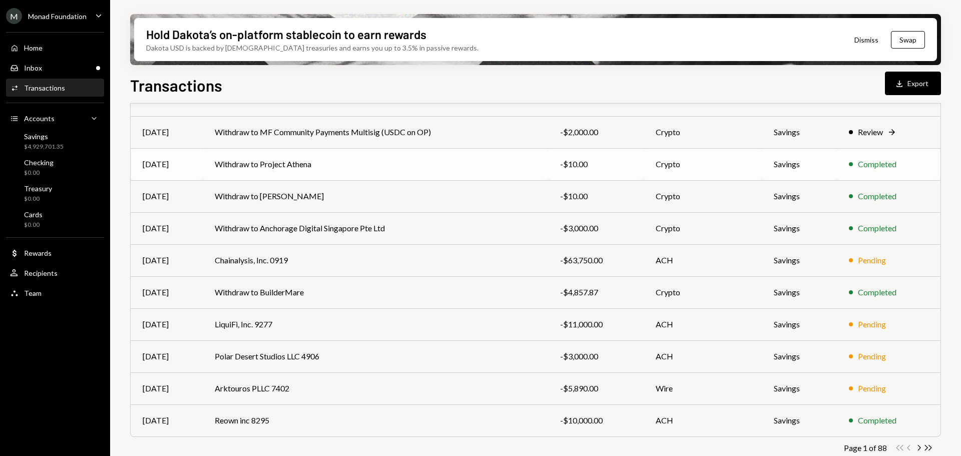
scroll to position [114, 0]
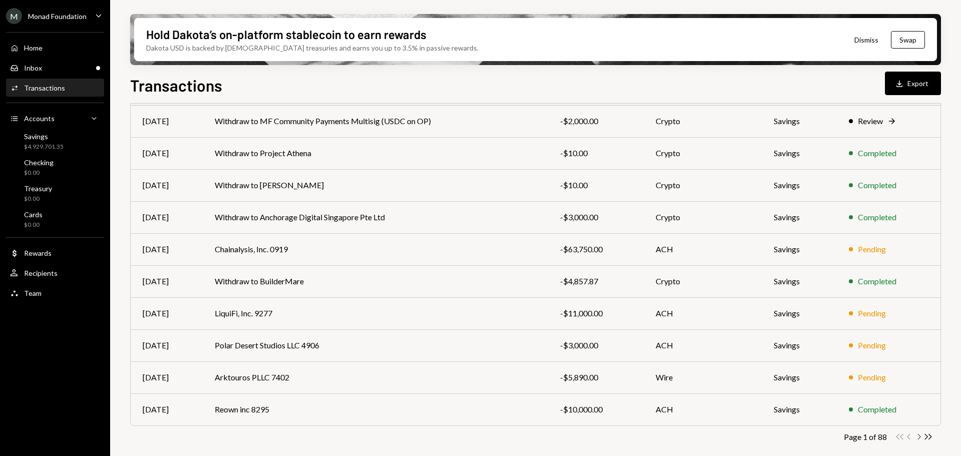
click at [915, 433] on icon "Chevron Right" at bounding box center [919, 437] width 10 height 10
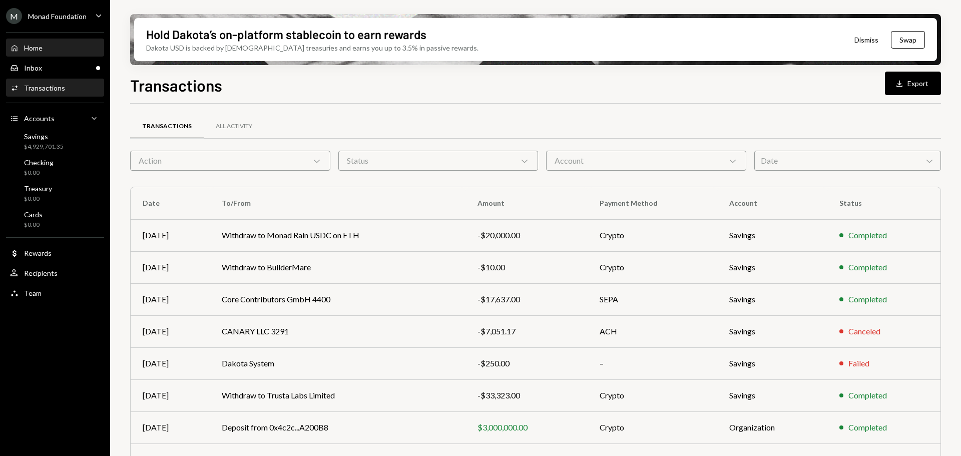
click at [52, 41] on div "Home Home" at bounding box center [55, 48] width 90 height 17
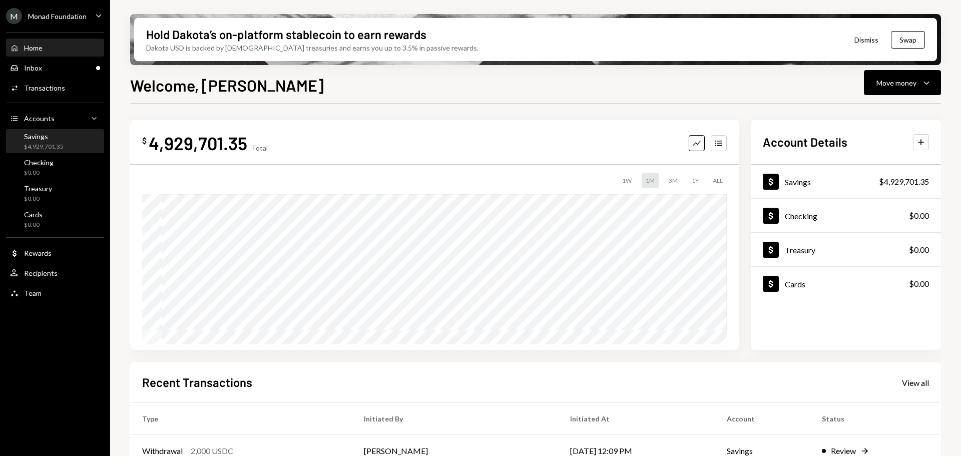
click at [62, 141] on div "Savings $4,929,701.35" at bounding box center [44, 141] width 40 height 19
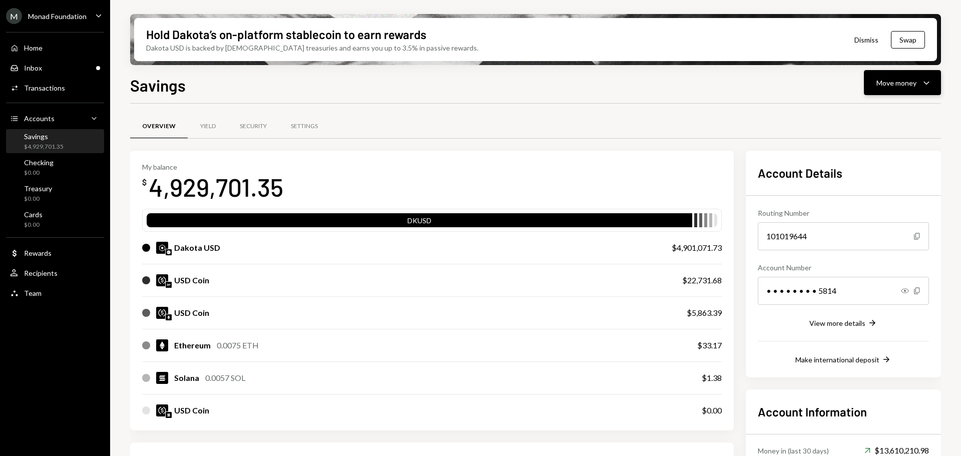
click at [903, 87] on div "Move money" at bounding box center [897, 83] width 40 height 11
click at [881, 116] on div "Send" at bounding box center [894, 113] width 73 height 11
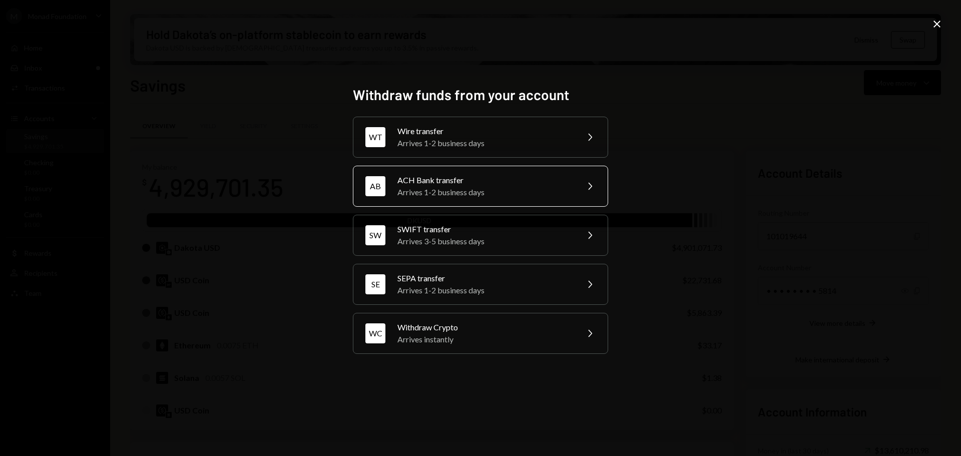
click at [460, 198] on div "Arrives 1-2 business days" at bounding box center [485, 192] width 174 height 12
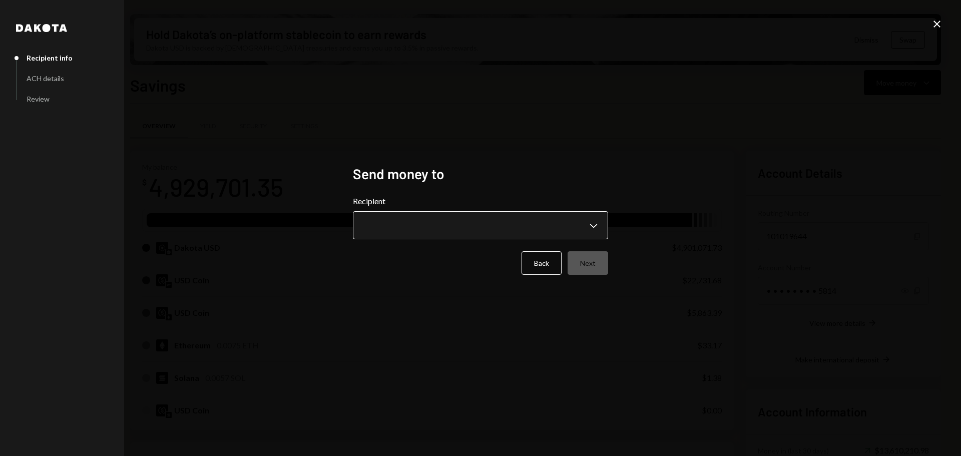
click at [418, 223] on body "M Monad Foundation Caret Down Home Home Inbox Inbox Activities Transactions Acc…" at bounding box center [480, 228] width 961 height 456
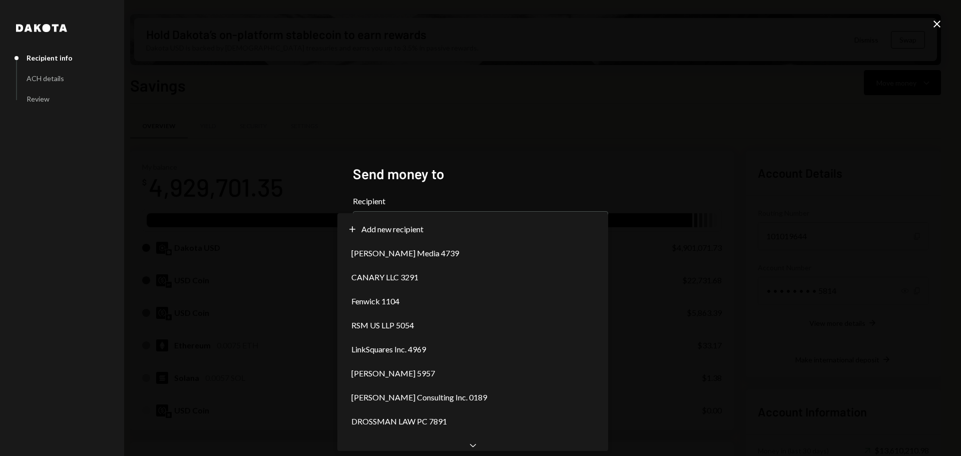
click at [938, 27] on icon "Close" at bounding box center [937, 24] width 12 height 12
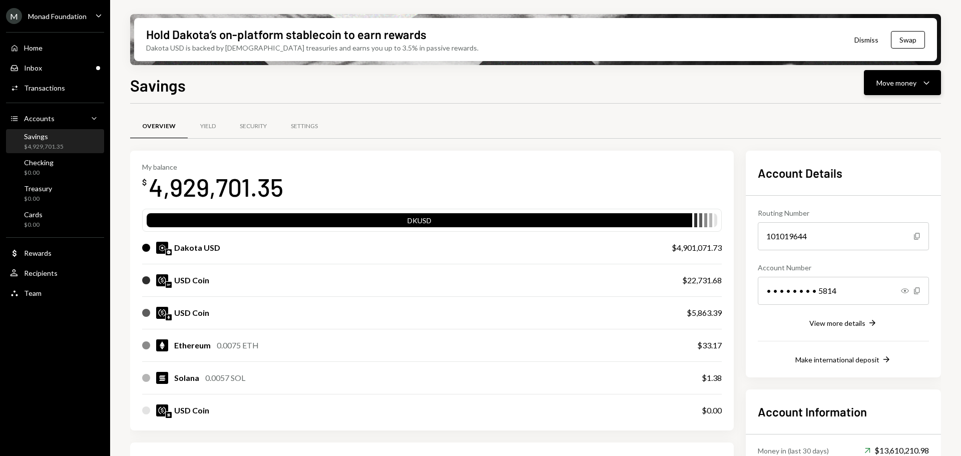
click at [918, 85] on div "Move money Caret Down" at bounding box center [903, 83] width 52 height 12
click at [880, 118] on div "Withdraw Send" at bounding box center [887, 113] width 100 height 23
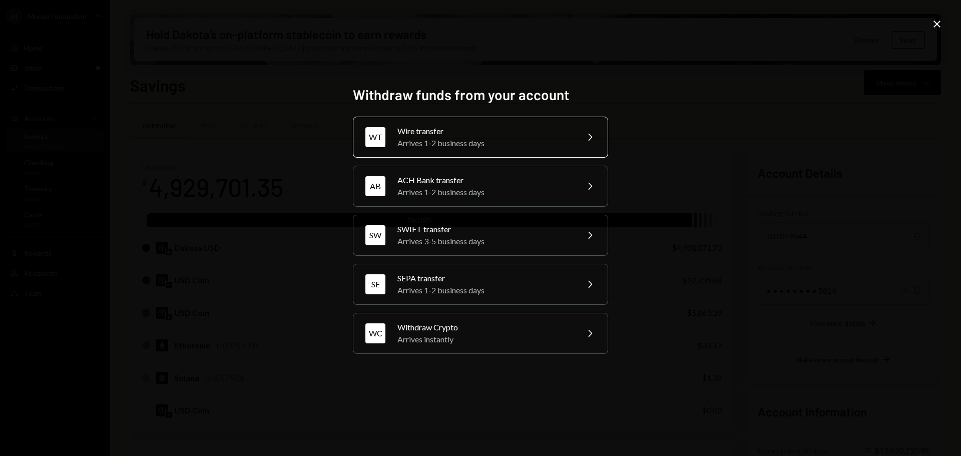
click at [466, 128] on div "Wire transfer" at bounding box center [485, 131] width 174 height 12
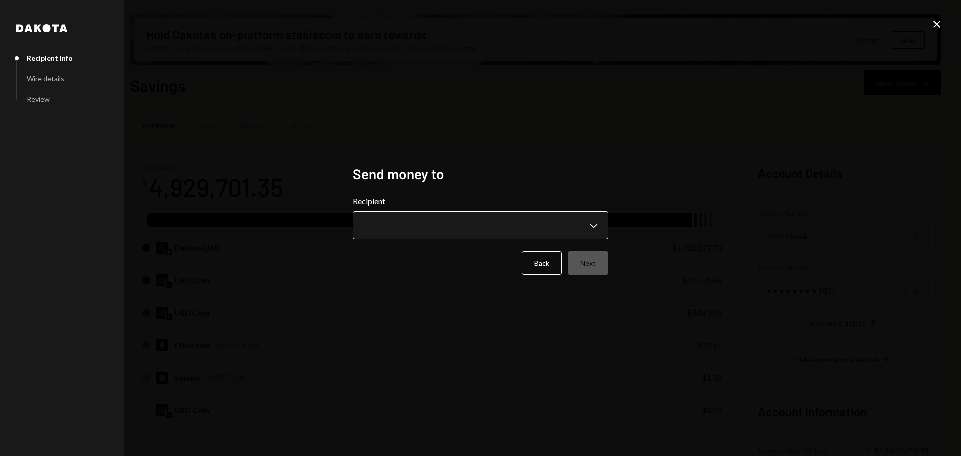
click at [449, 218] on body "M Monad Foundation Caret Down Home Home Inbox Inbox Activities Transactions Acc…" at bounding box center [480, 228] width 961 height 456
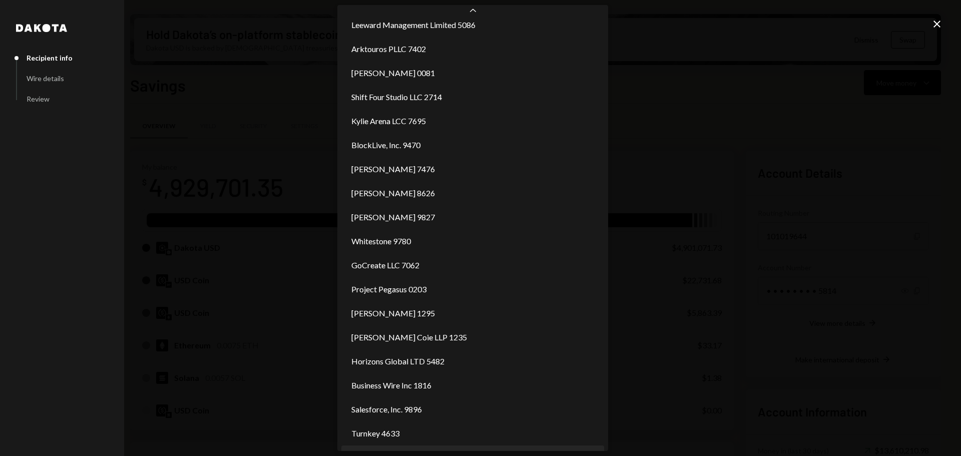
scroll to position [79, 0]
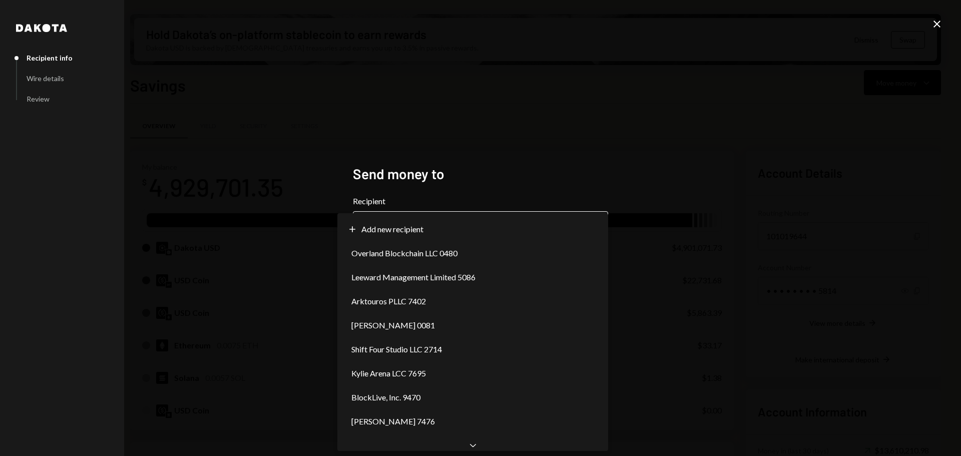
click at [539, 235] on body "M Monad Foundation Caret Down Home Home Inbox Inbox Activities Transactions Acc…" at bounding box center [480, 228] width 961 height 456
click at [939, 21] on icon "Close" at bounding box center [937, 24] width 12 height 12
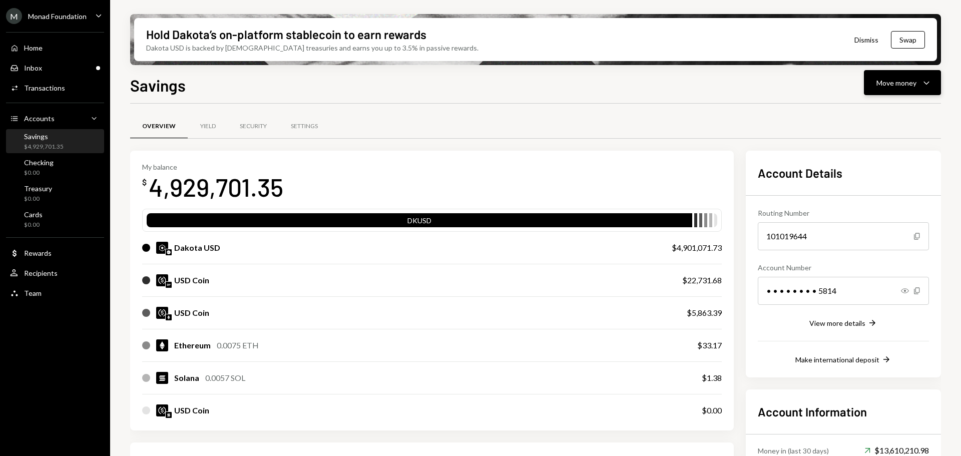
click at [909, 88] on div "Move money Caret Down" at bounding box center [903, 83] width 52 height 12
click at [895, 114] on div "Send" at bounding box center [894, 113] width 73 height 11
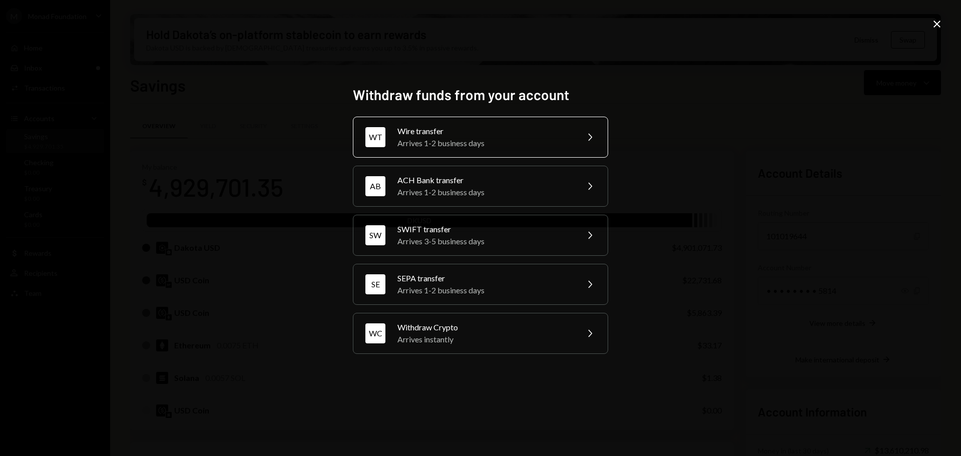
click at [466, 142] on div "Arrives 1-2 business days" at bounding box center [485, 143] width 174 height 12
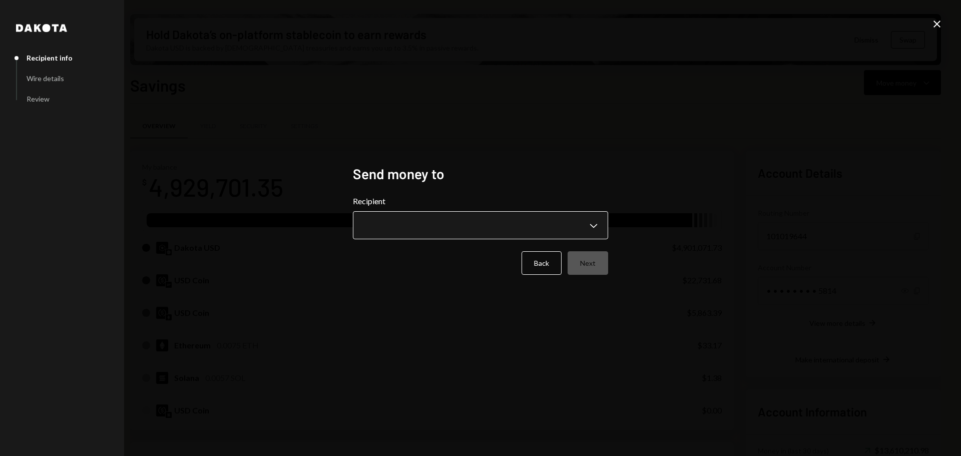
click at [438, 228] on body "M Monad Foundation Caret Down Home Home Inbox Inbox Activities Transactions Acc…" at bounding box center [480, 228] width 961 height 456
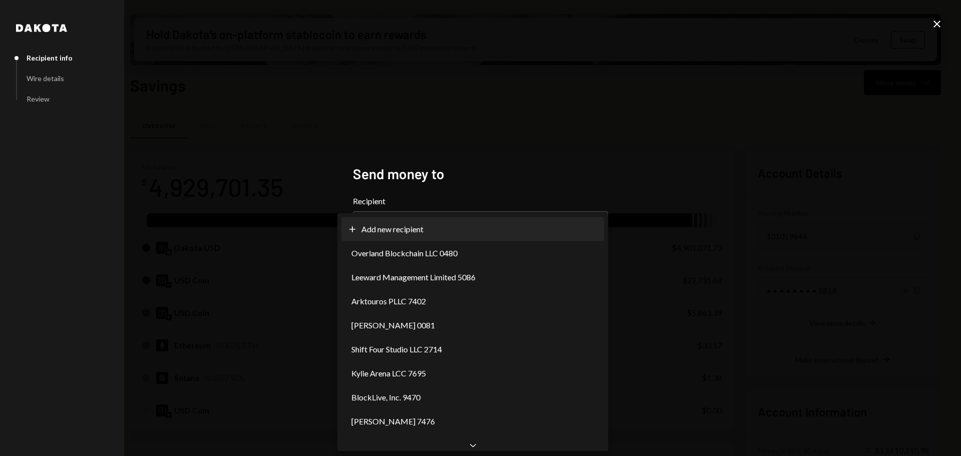
select select "**********"
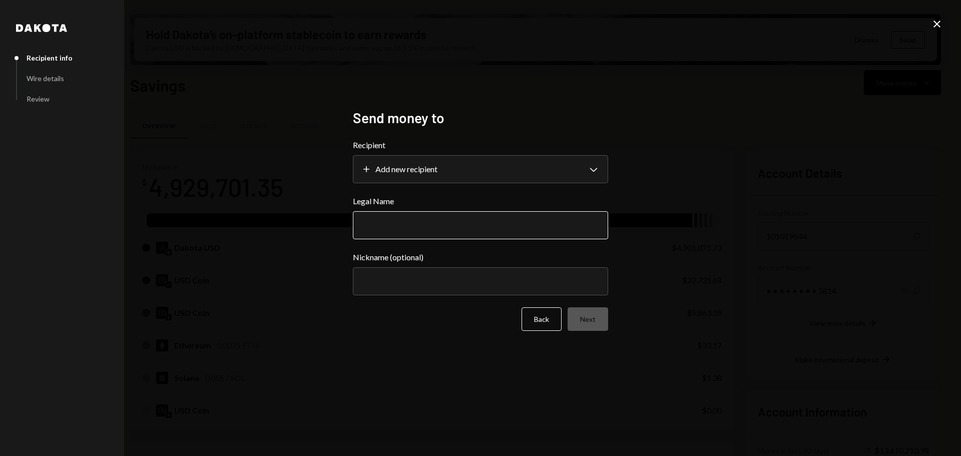
click at [404, 222] on input "Legal Name" at bounding box center [480, 225] width 255 height 28
click at [384, 218] on input "Legal Name" at bounding box center [480, 225] width 255 height 28
type input "**********"
click at [514, 285] on input "Nickname (optional)" at bounding box center [480, 281] width 255 height 28
type input "**********"
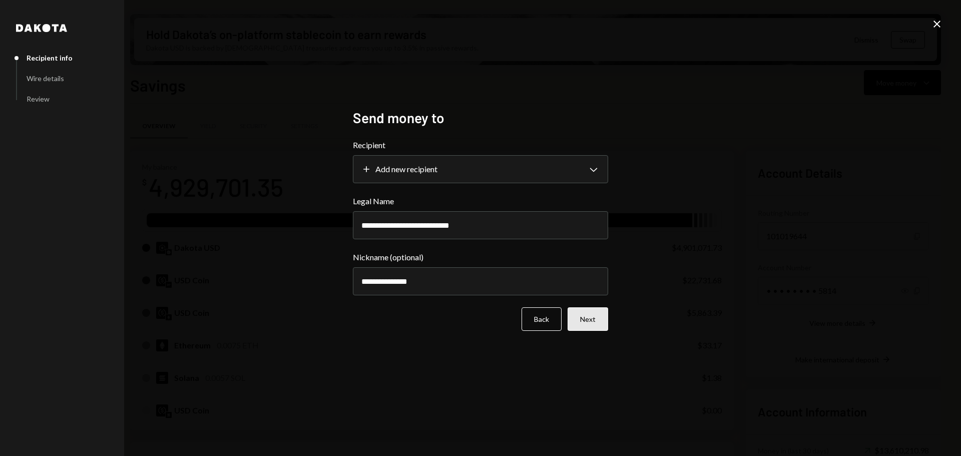
click at [581, 310] on button "Next" at bounding box center [588, 319] width 41 height 24
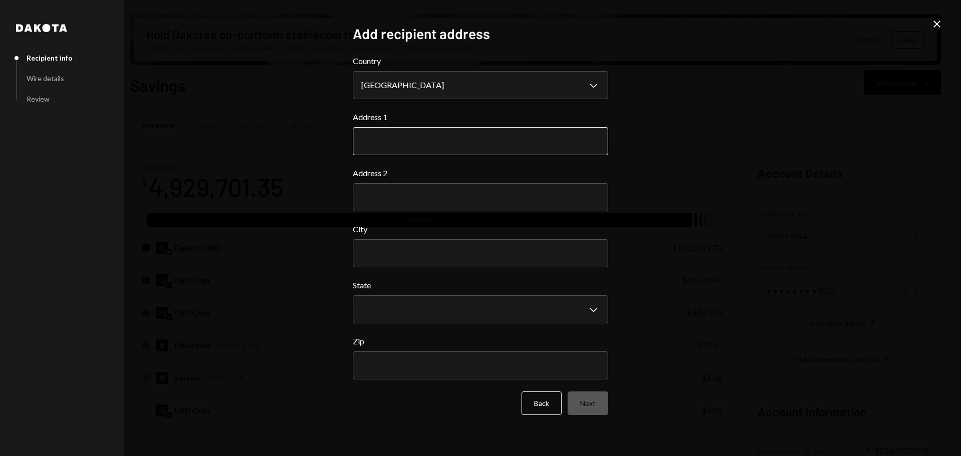
click at [392, 142] on input "Address 1" at bounding box center [480, 141] width 255 height 28
click at [423, 145] on input "Address 1" at bounding box center [480, 141] width 255 height 28
paste input "**********"
type input "**********"
click at [388, 260] on input "City" at bounding box center [480, 253] width 255 height 28
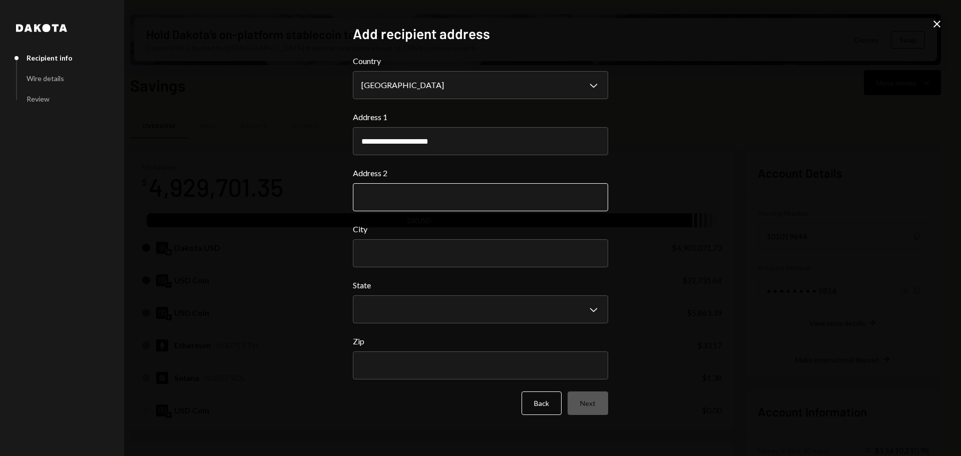
click at [418, 196] on input "Address 2" at bounding box center [480, 197] width 255 height 28
click at [545, 254] on input "City" at bounding box center [480, 253] width 255 height 28
paste input "**********"
type input "**********"
click at [567, 315] on body "M Monad Foundation Caret Down Home Home Inbox Inbox Activities Transactions Acc…" at bounding box center [480, 228] width 961 height 456
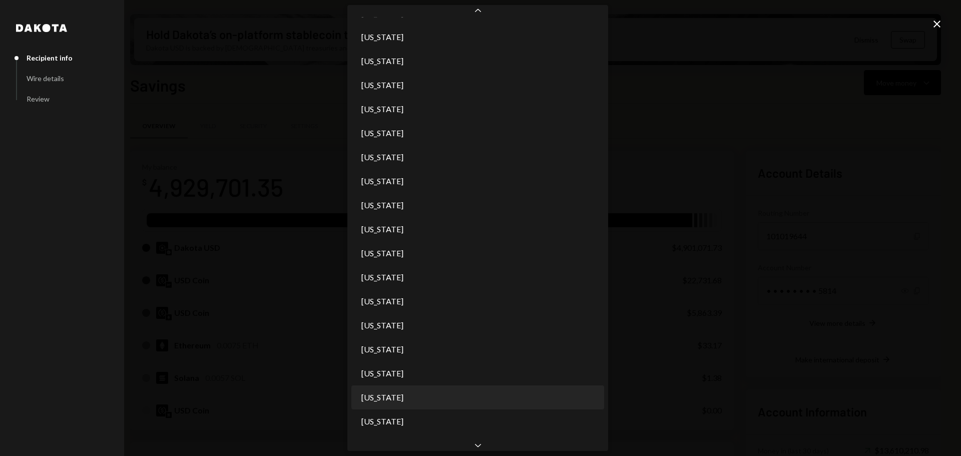
scroll to position [308, 0]
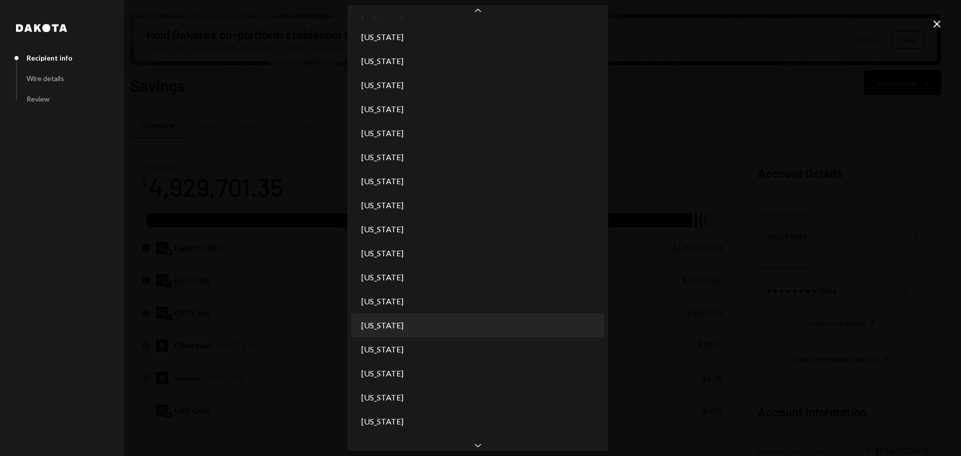
select select "**"
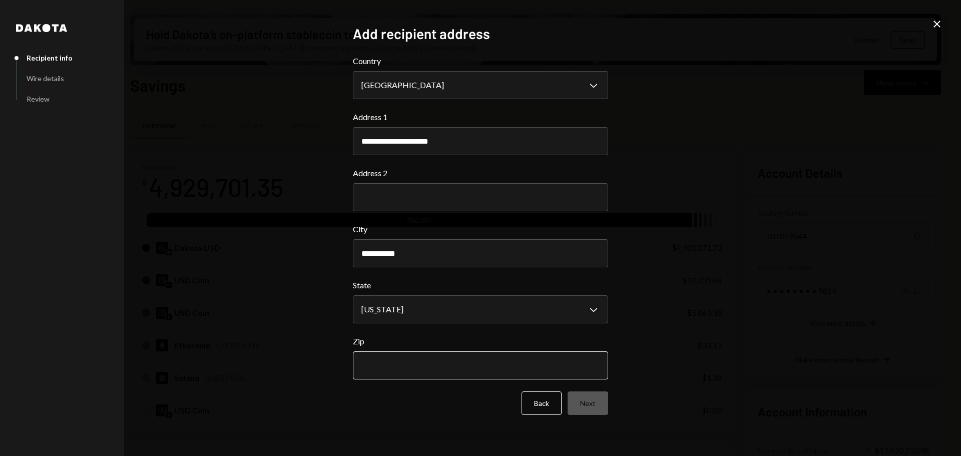
click at [404, 364] on input "Zip" at bounding box center [480, 366] width 255 height 28
type input "*****"
click at [593, 398] on button "Next" at bounding box center [588, 404] width 41 height 24
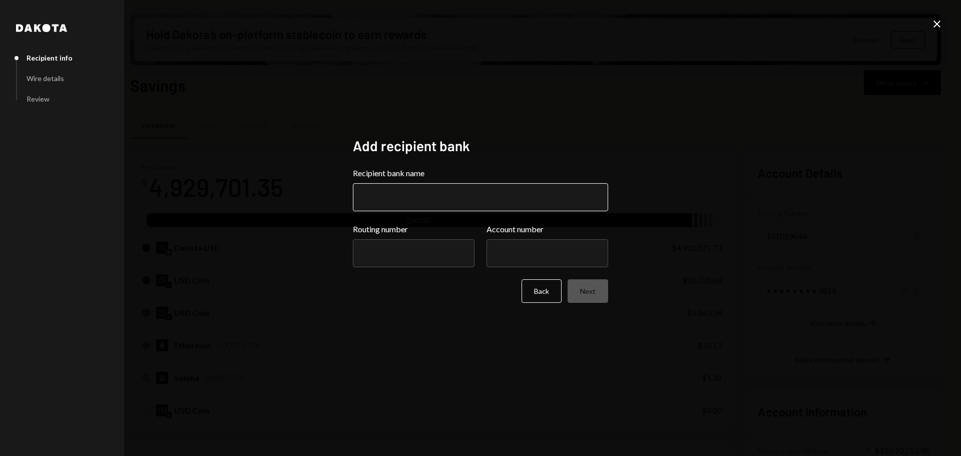
click at [429, 191] on input "Recipient bank name" at bounding box center [480, 197] width 255 height 28
paste input "**********"
type input "**********"
click at [525, 258] on input "Account number" at bounding box center [548, 253] width 122 height 28
paste input "**********"
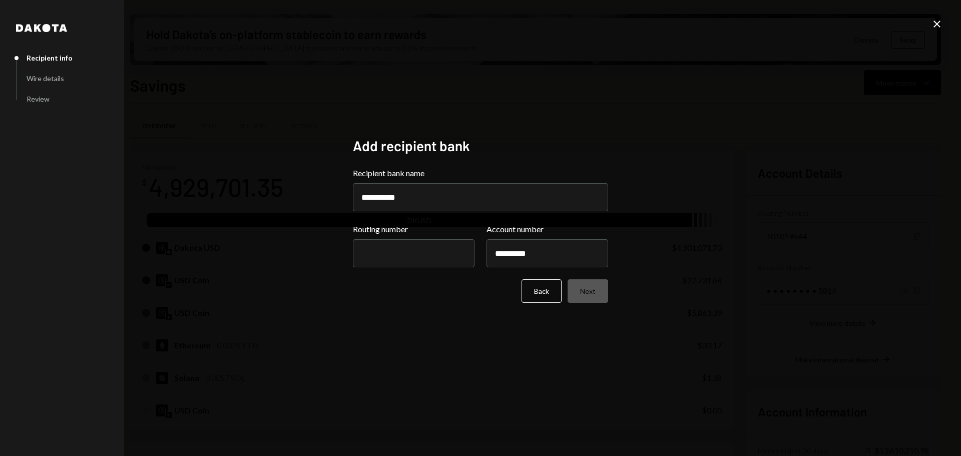
type input "**********"
click at [383, 254] on input "Routing number" at bounding box center [414, 253] width 122 height 28
paste input "*********"
type input "*********"
click at [589, 294] on button "Next" at bounding box center [588, 291] width 41 height 24
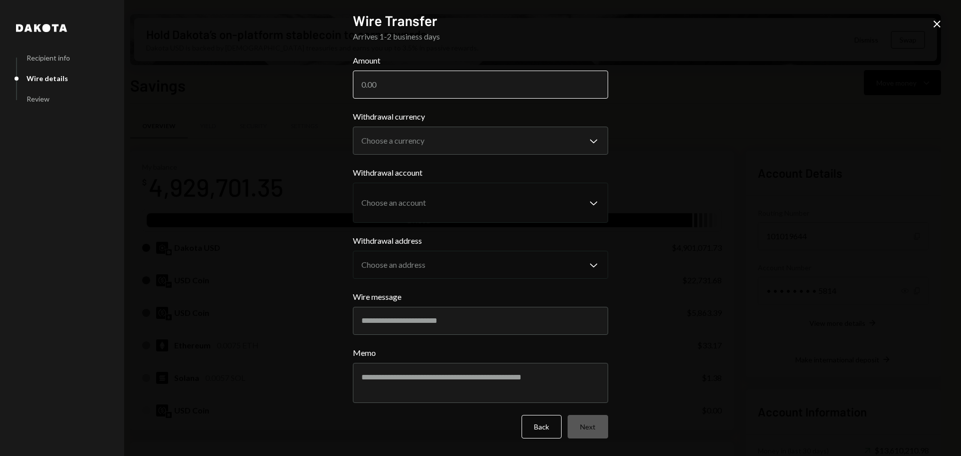
click at [417, 76] on input "Amount" at bounding box center [480, 85] width 255 height 28
type input "11260"
click at [448, 146] on body "M Monad Foundation Caret Down Home Home Inbox Inbox Activities Transactions Acc…" at bounding box center [480, 228] width 961 height 456
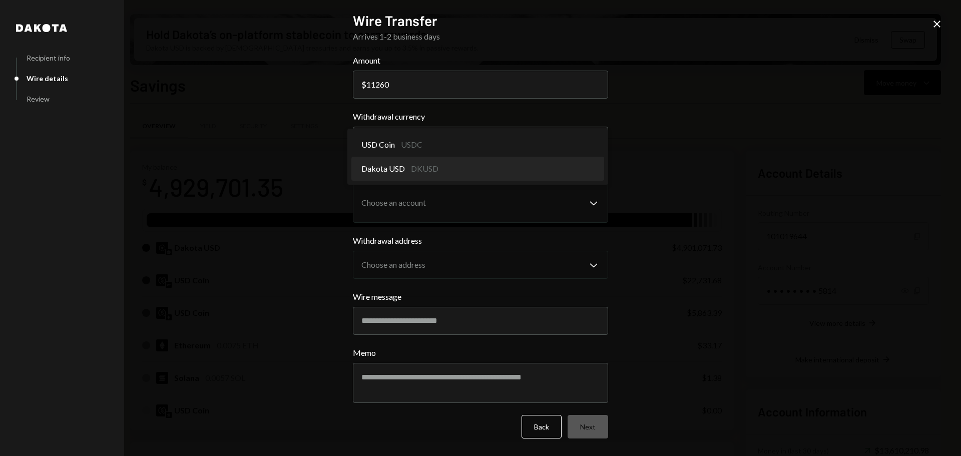
select select "*****"
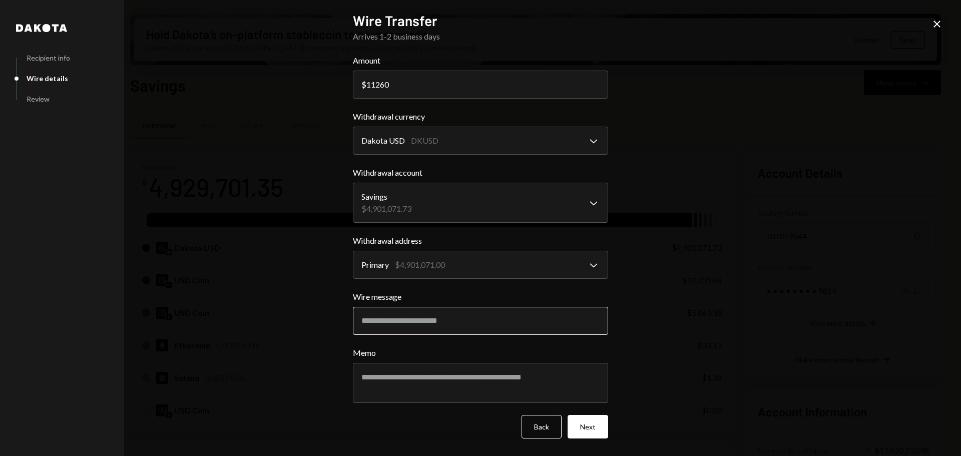
click at [474, 325] on input "Wire message" at bounding box center [480, 321] width 255 height 28
paste input "**********"
type input "*********"
click at [390, 378] on textarea "Memo" at bounding box center [480, 383] width 255 height 40
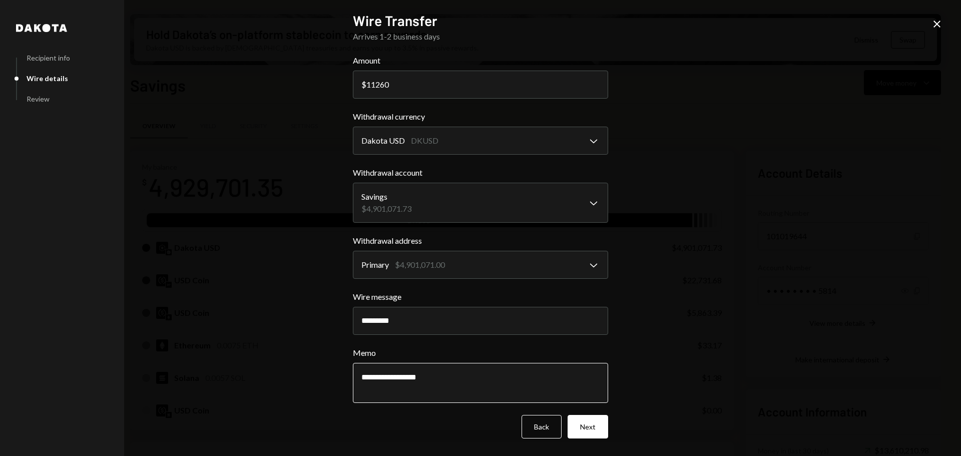
paste textarea "**********"
type textarea "**********"
click at [596, 420] on button "Next" at bounding box center [588, 427] width 41 height 24
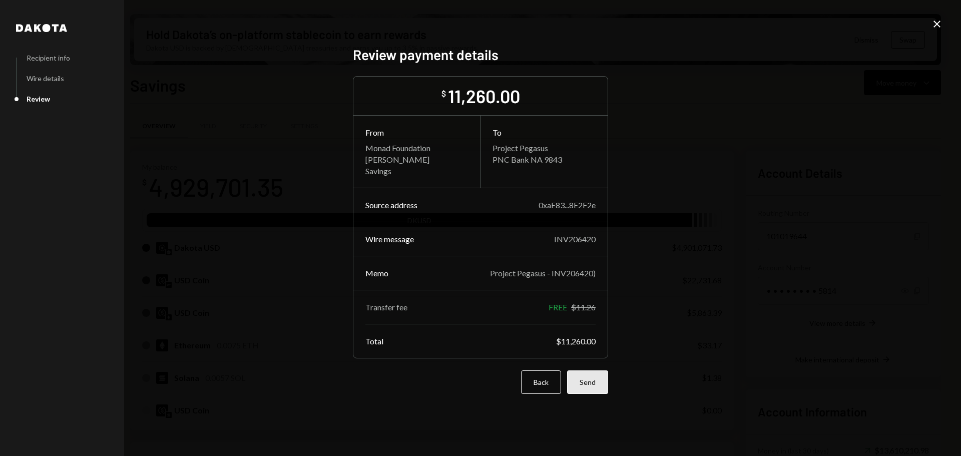
click at [602, 388] on button "Send" at bounding box center [587, 383] width 41 height 24
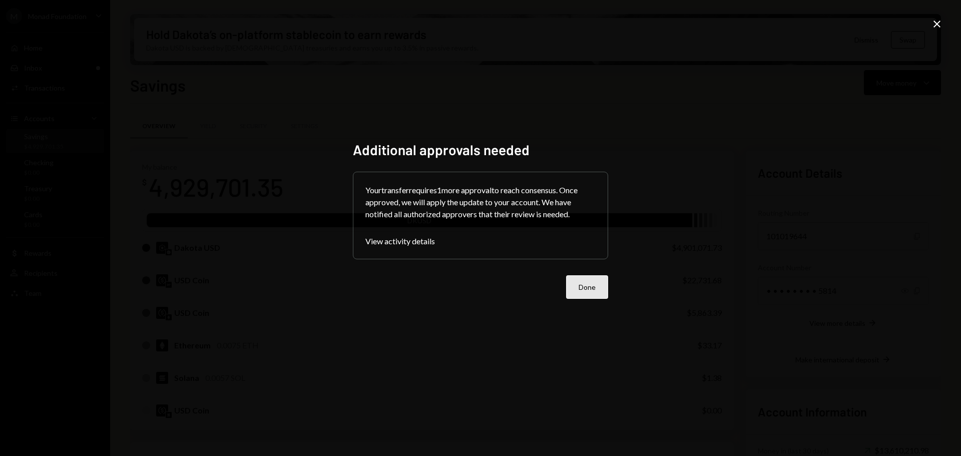
click at [593, 292] on button "Done" at bounding box center [587, 287] width 42 height 24
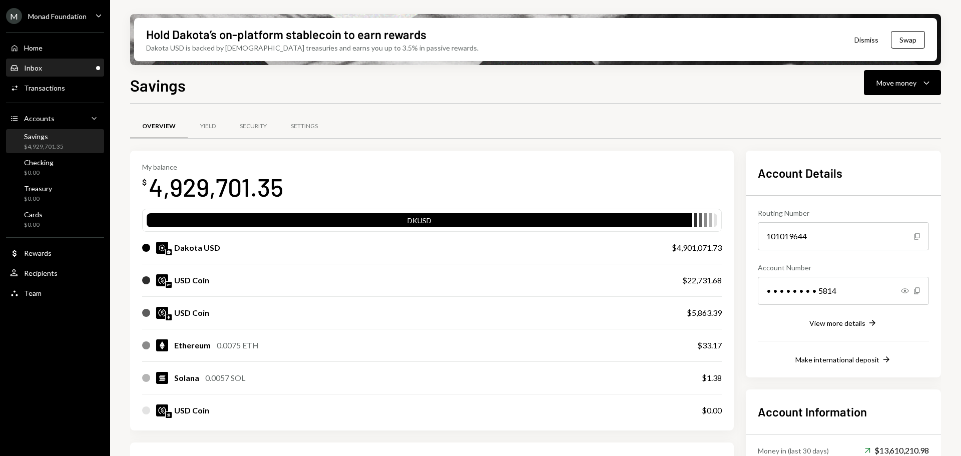
click at [61, 66] on div "Inbox Inbox" at bounding box center [55, 68] width 90 height 9
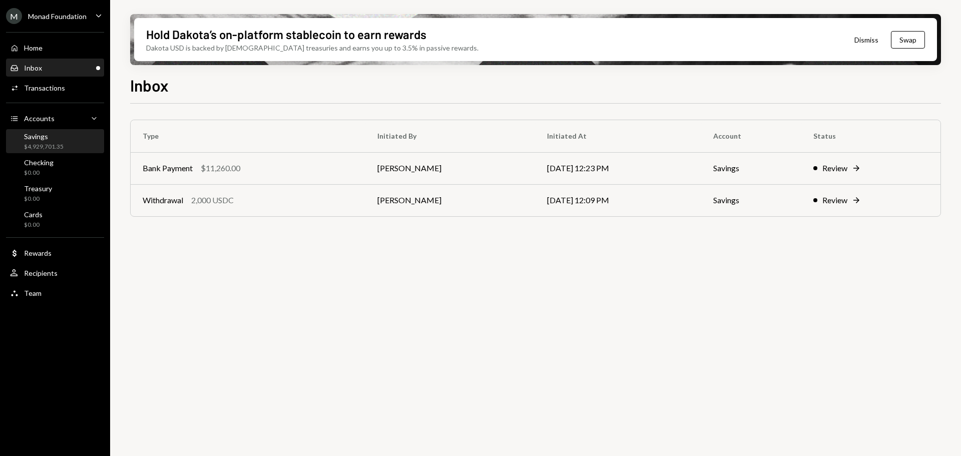
click at [68, 146] on div "Savings $4,929,701.35" at bounding box center [55, 141] width 90 height 19
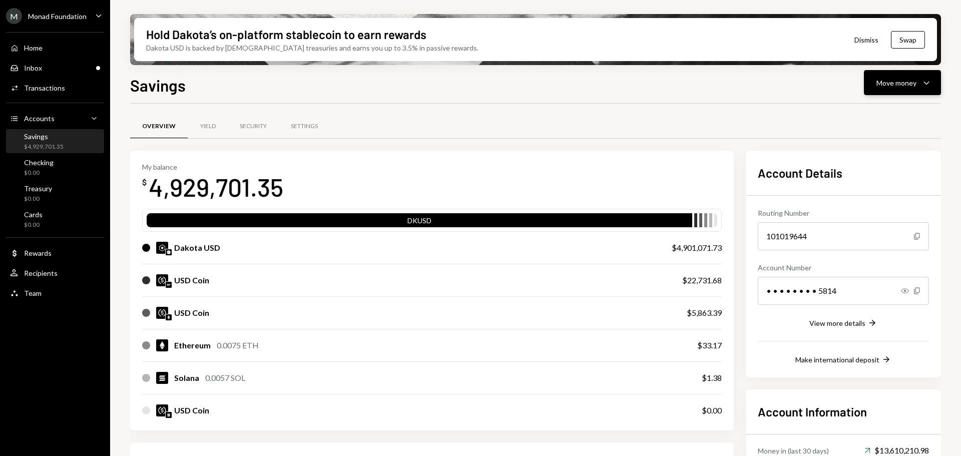
click at [905, 84] on div "Move money" at bounding box center [897, 83] width 40 height 11
click at [888, 106] on div "Withdraw Send" at bounding box center [887, 113] width 100 height 23
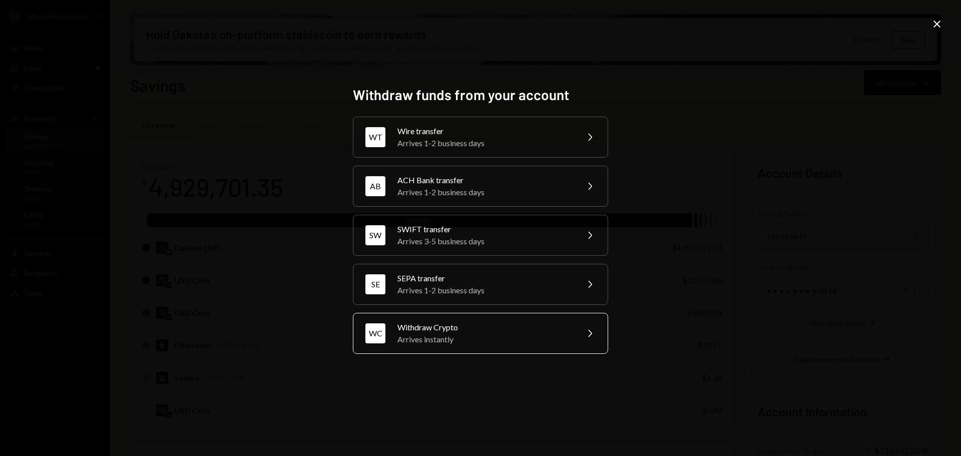
click at [536, 346] on div "WC Withdraw Crypto Arrives instantly Chevron Right" at bounding box center [480, 333] width 255 height 41
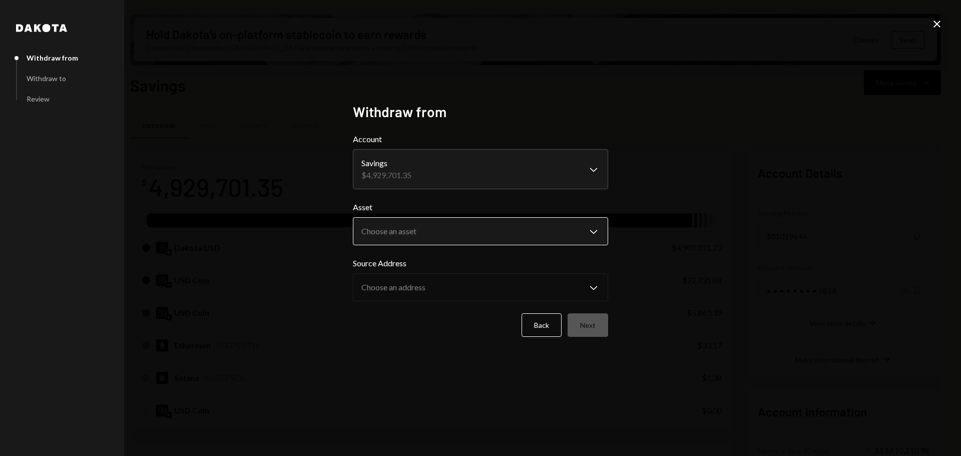
click at [423, 240] on body "M Monad Foundation Caret Down Home Home Inbox Inbox Activities Transactions Acc…" at bounding box center [480, 228] width 961 height 456
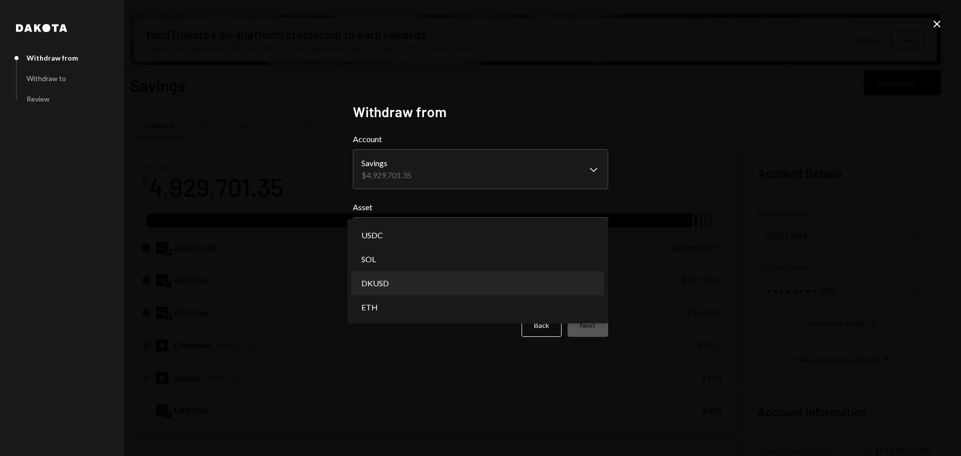
select select "*****"
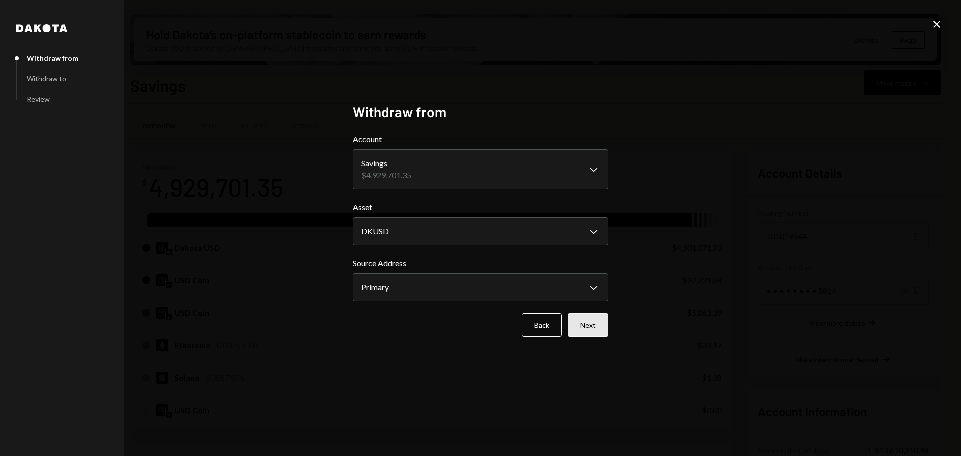
click at [603, 326] on button "Next" at bounding box center [588, 325] width 41 height 24
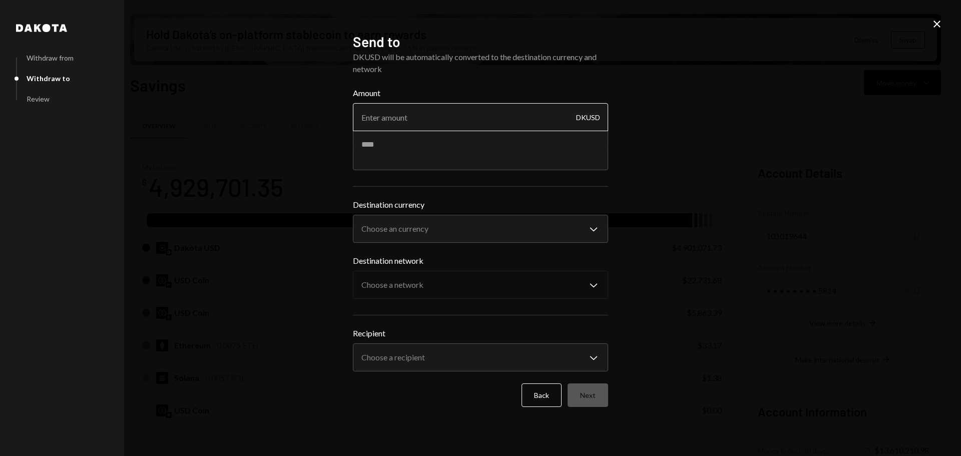
click at [420, 115] on input "Amount" at bounding box center [480, 117] width 255 height 28
type input "15990"
click at [447, 234] on body "M Monad Foundation Caret Down Home Home Inbox Inbox Activities Transactions Acc…" at bounding box center [480, 228] width 961 height 456
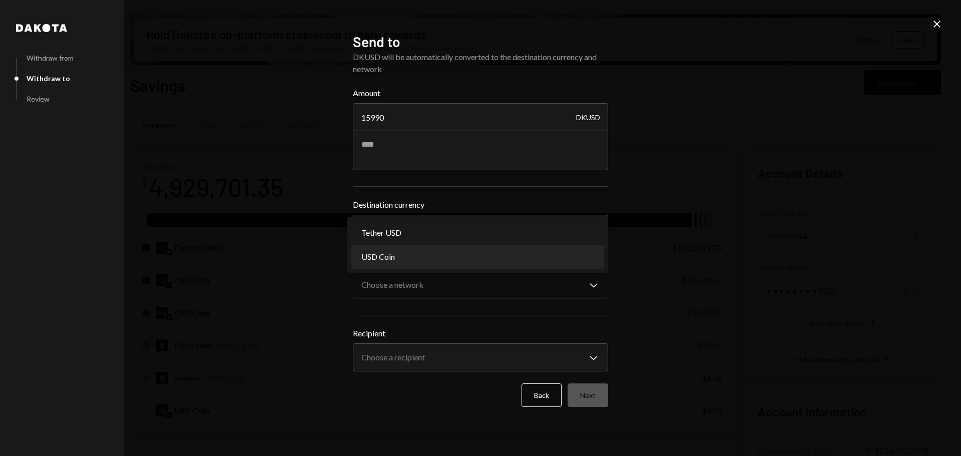
select select "****"
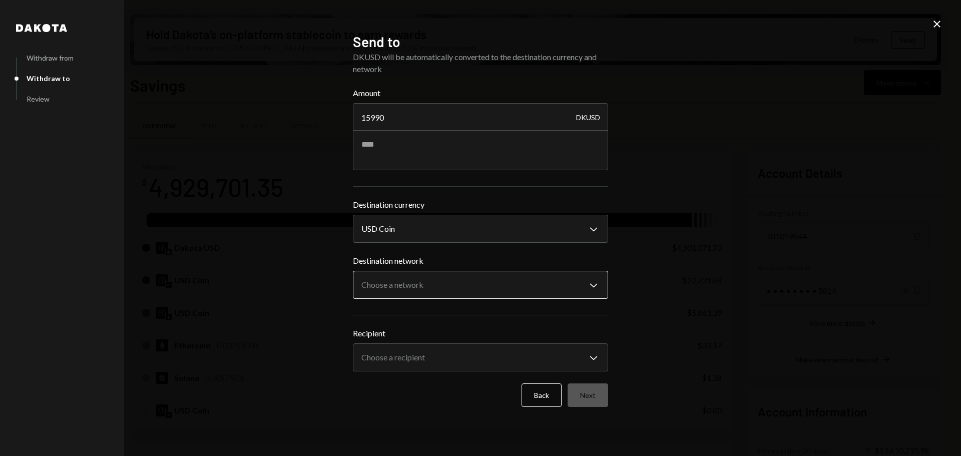
click at [414, 285] on body "M Monad Foundation Caret Down Home Home Inbox Inbox Activities Transactions Acc…" at bounding box center [480, 228] width 961 height 456
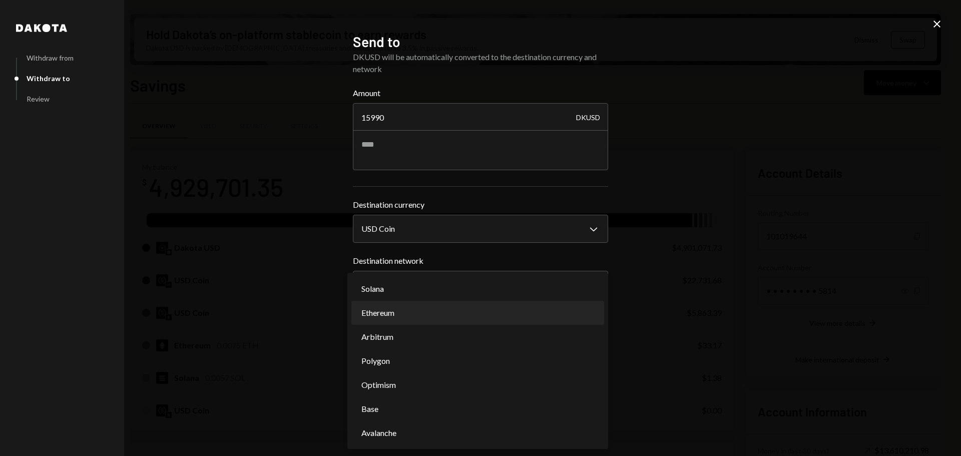
select select "**********"
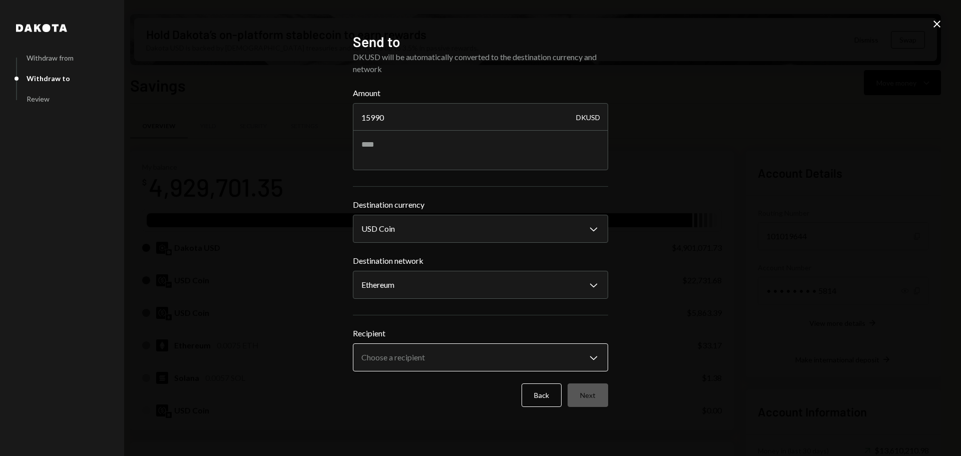
click at [410, 360] on body "M Monad Foundation Caret Down Home Home Inbox Inbox Activities Transactions Acc…" at bounding box center [480, 228] width 961 height 456
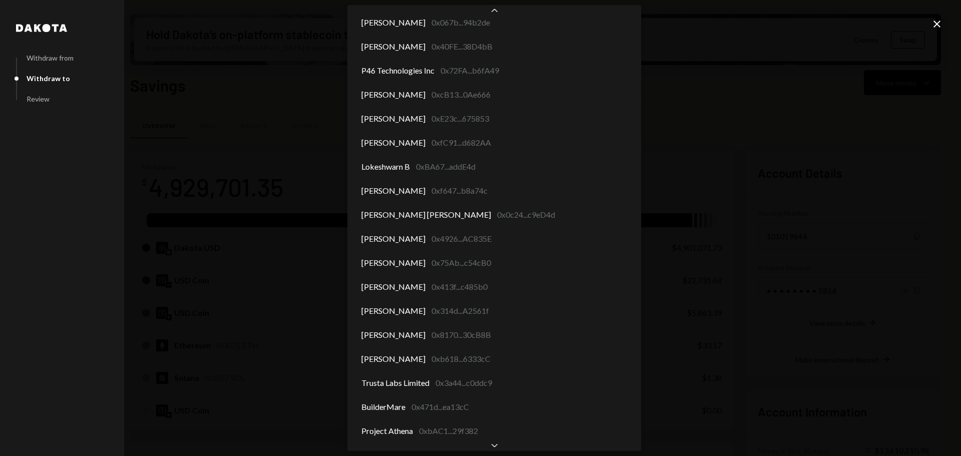
scroll to position [4429, 0]
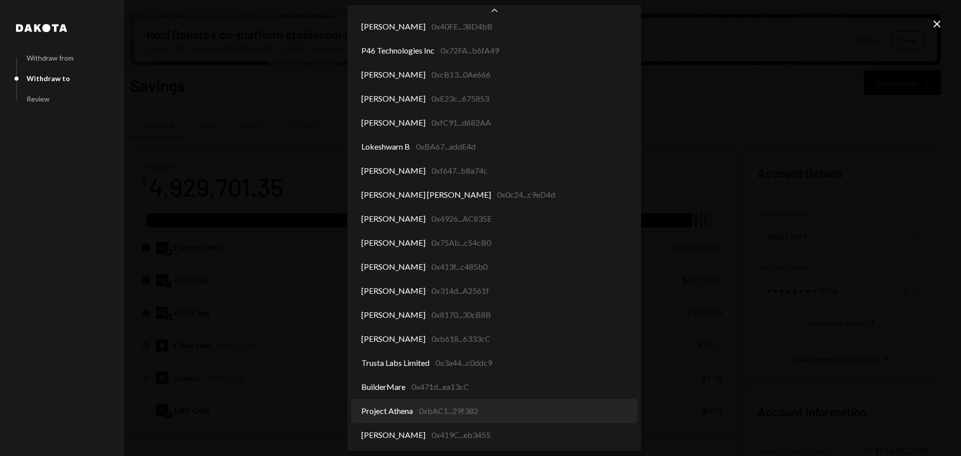
select select "**********"
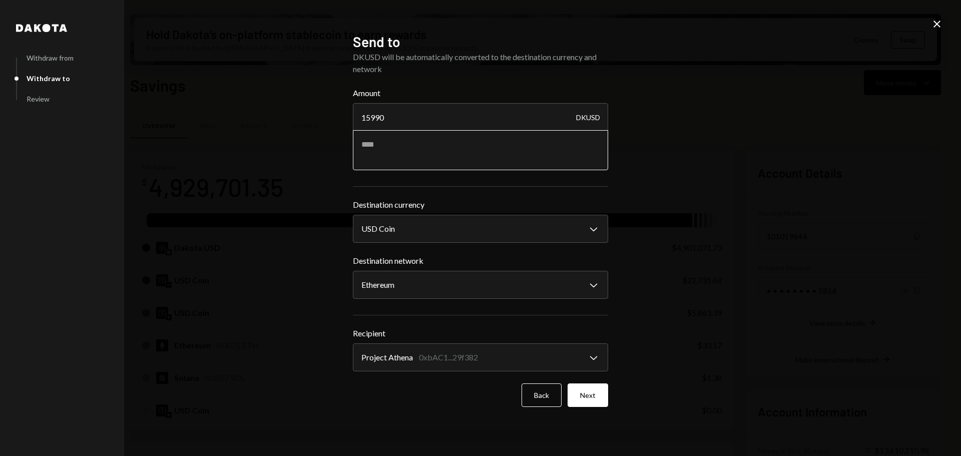
click at [425, 159] on textarea at bounding box center [480, 150] width 255 height 40
type textarea "**********"
click at [585, 396] on button "Next" at bounding box center [588, 396] width 41 height 24
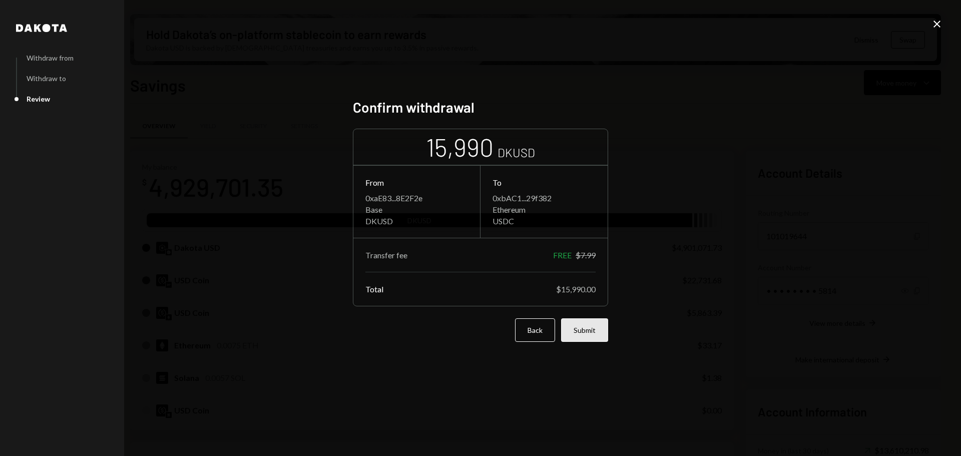
click at [597, 335] on button "Submit" at bounding box center [584, 330] width 47 height 24
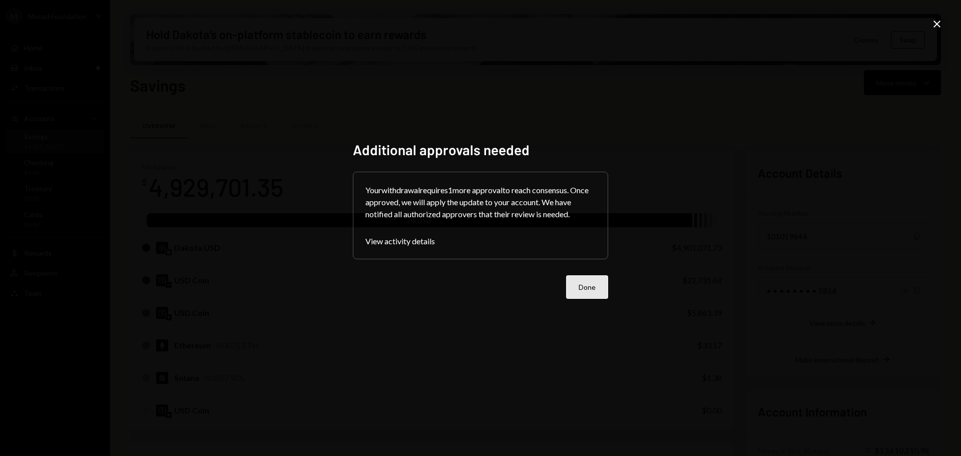
click at [599, 293] on button "Done" at bounding box center [587, 287] width 42 height 24
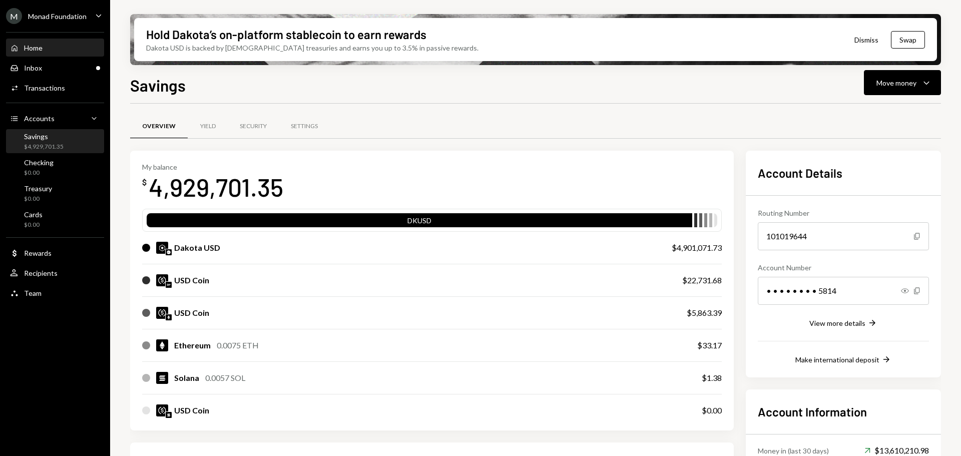
click at [55, 55] on div "Home Home" at bounding box center [55, 48] width 90 height 17
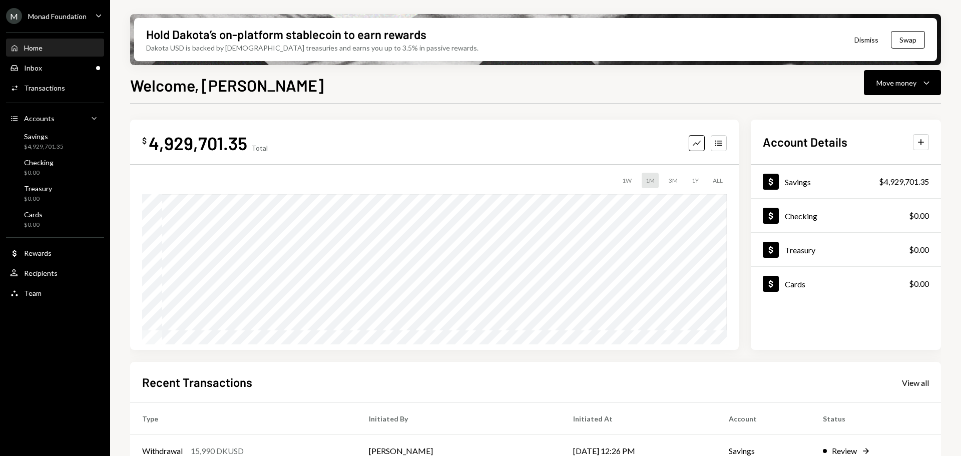
click at [57, 14] on div "Monad Foundation" at bounding box center [57, 16] width 59 height 9
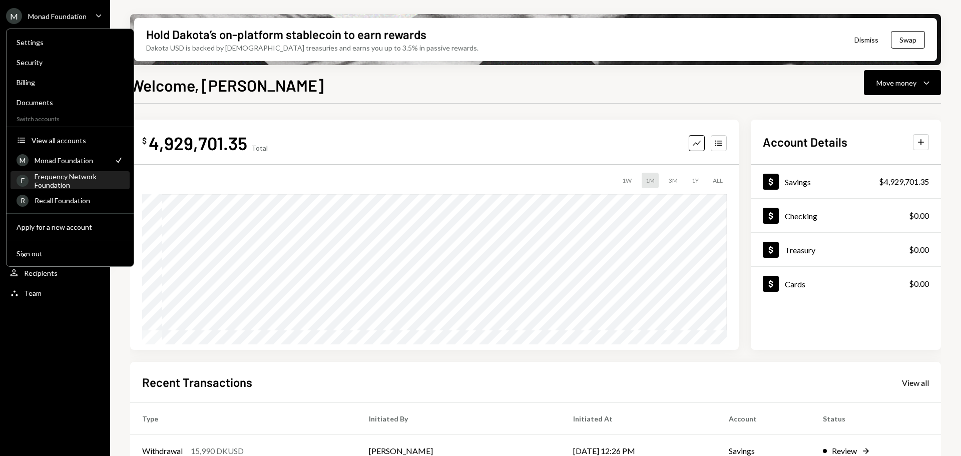
click at [73, 179] on div "Frequency Network Foundation" at bounding box center [79, 180] width 89 height 17
